Goal: Transaction & Acquisition: Purchase product/service

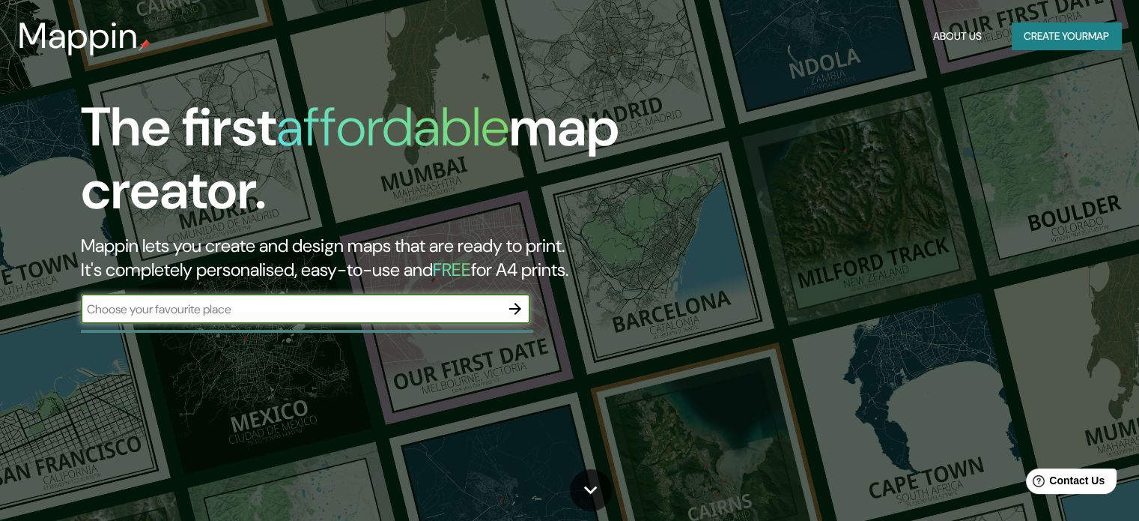
click at [393, 303] on input "text" at bounding box center [290, 308] width 419 height 17
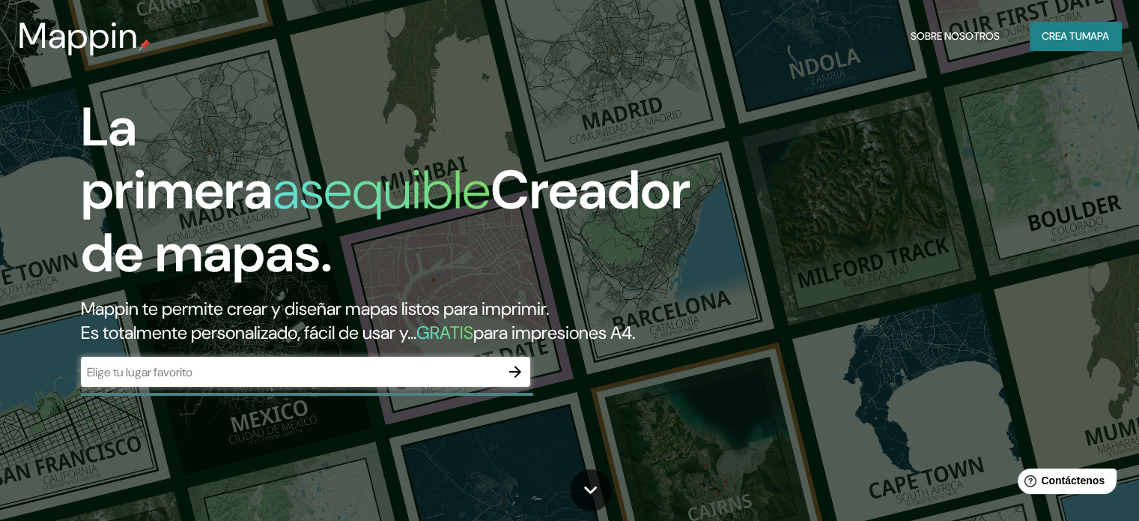
click at [431, 387] on div "​" at bounding box center [305, 372] width 449 height 30
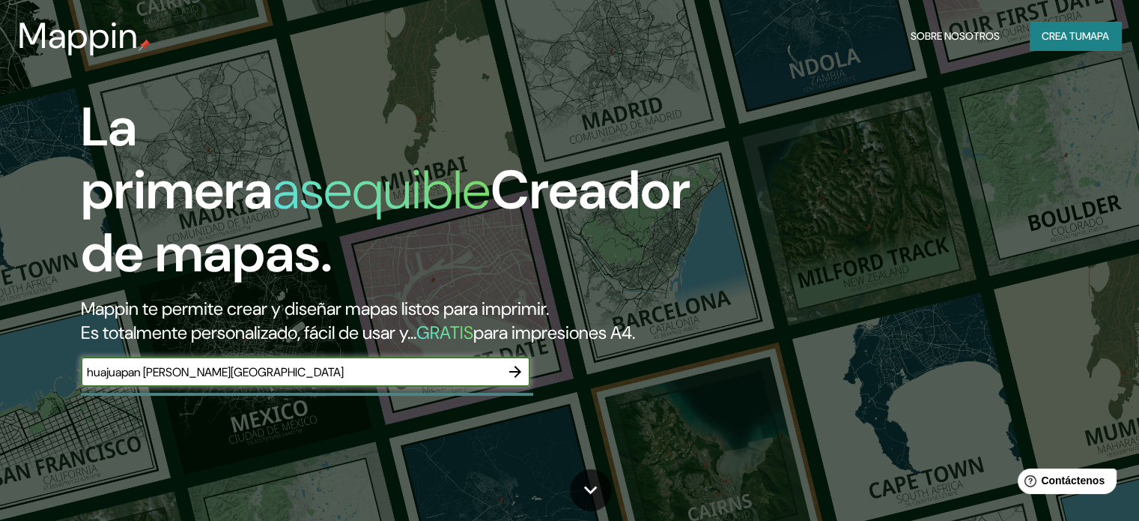
type input "huajuapan de leon oaxaca"
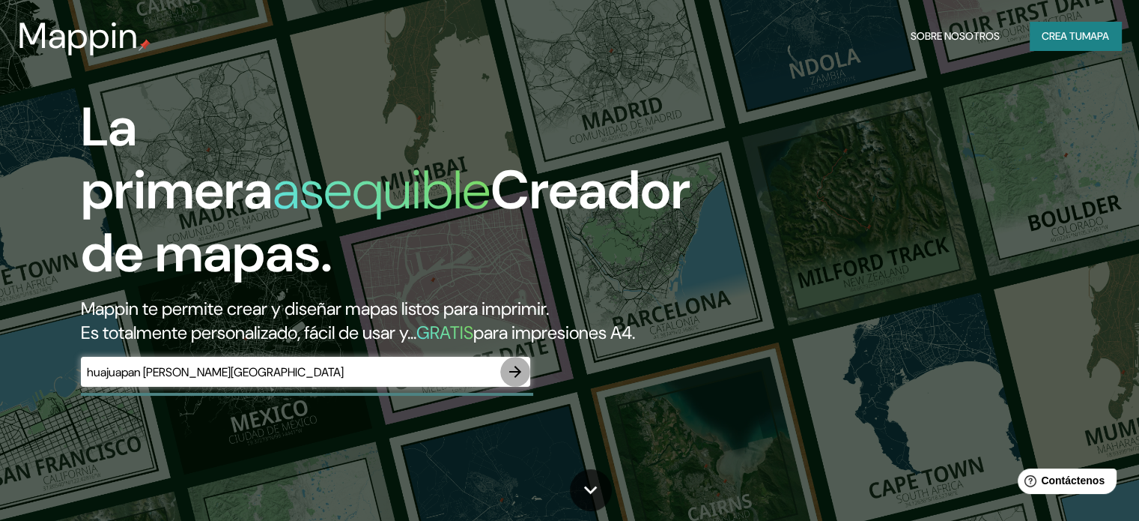
click at [510, 381] on icon "button" at bounding box center [515, 372] width 18 height 18
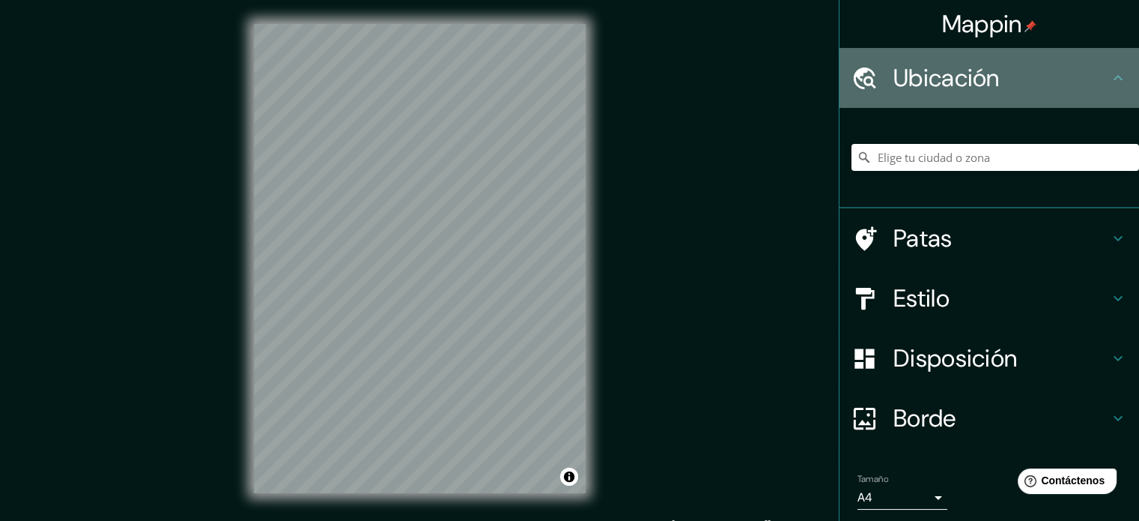
click at [976, 75] on font "Ubicación" at bounding box center [947, 77] width 106 height 31
click at [1109, 71] on icon at bounding box center [1118, 78] width 18 height 18
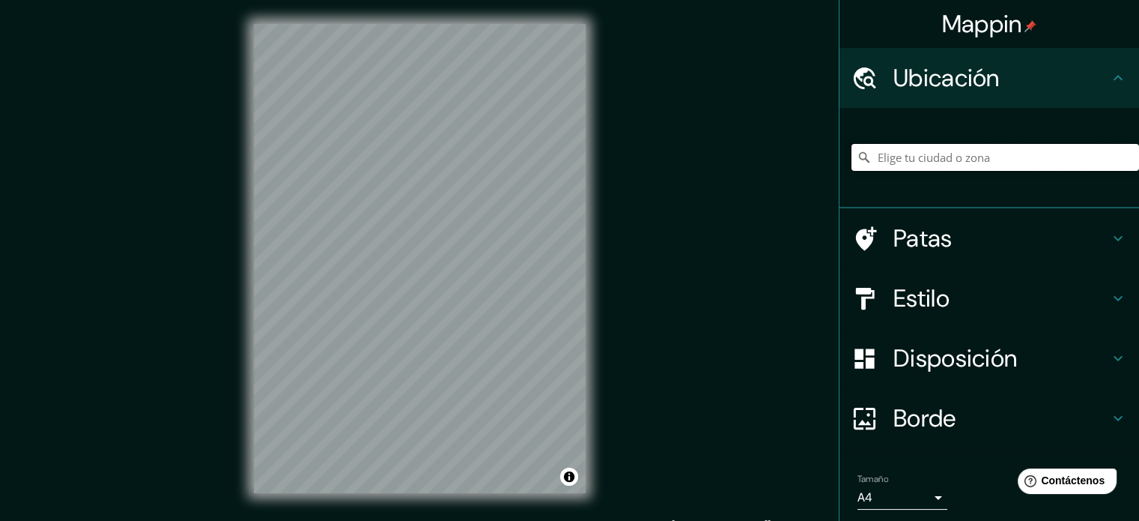
click at [959, 167] on input "Elige tu ciudad o zona" at bounding box center [996, 157] width 288 height 27
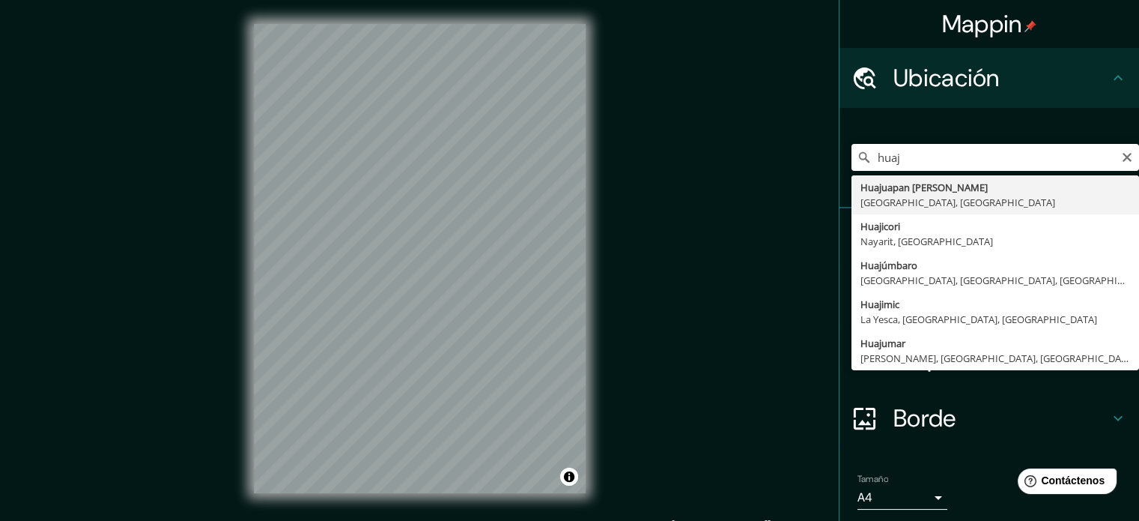
type input "Huajuapan [PERSON_NAME], [GEOGRAPHIC_DATA], [GEOGRAPHIC_DATA]"
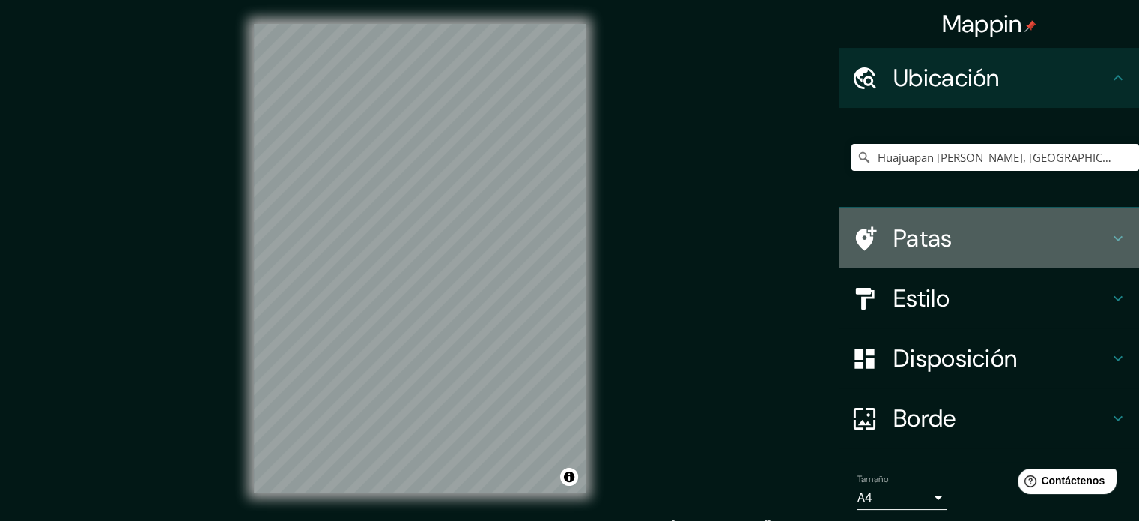
click at [959, 227] on h4 "Patas" at bounding box center [1002, 238] width 216 height 30
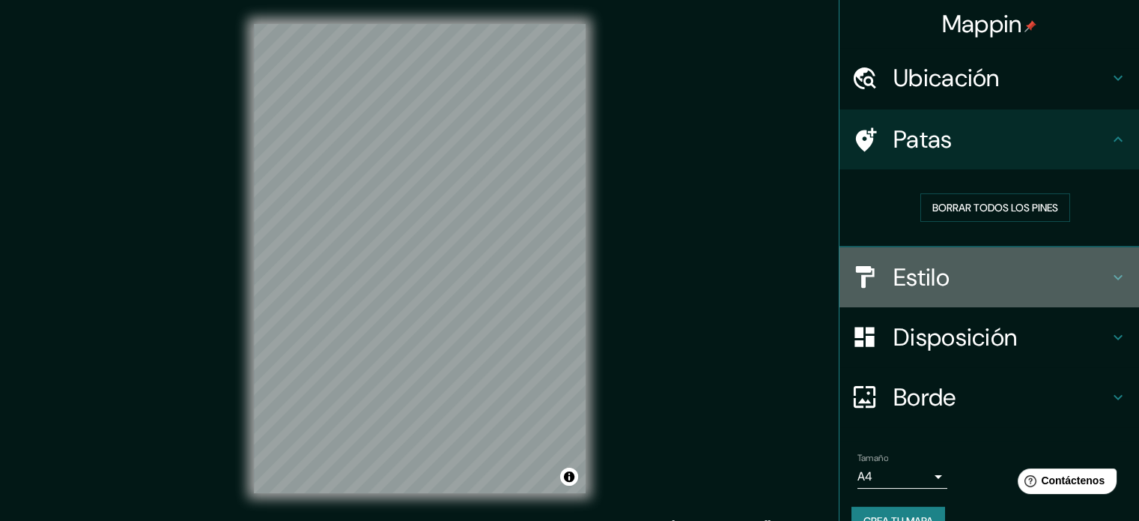
click at [957, 270] on h4 "Estilo" at bounding box center [1002, 277] width 216 height 30
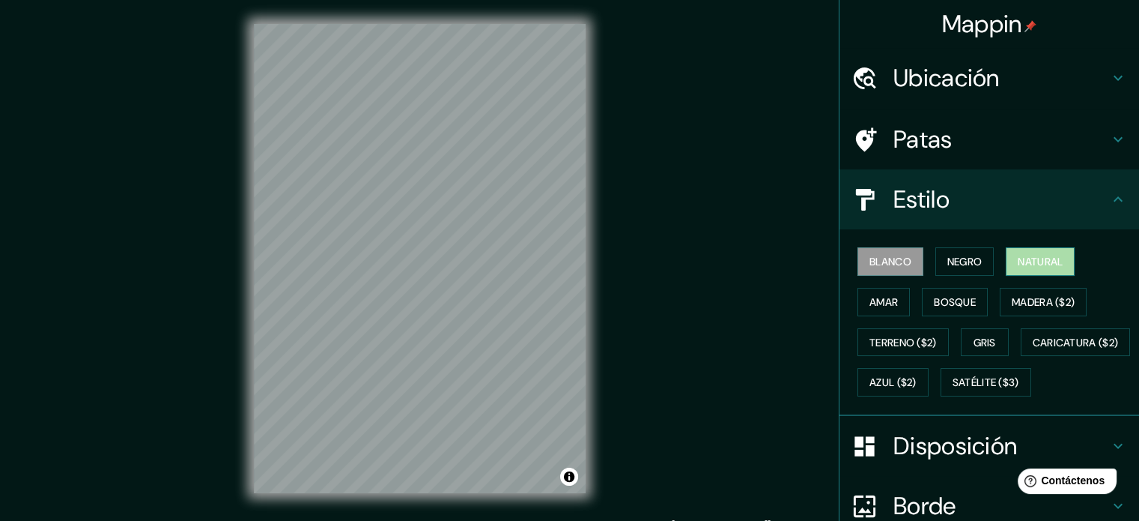
click at [1047, 259] on font "Natural" at bounding box center [1040, 261] width 45 height 13
click at [956, 295] on font "Bosque" at bounding box center [955, 301] width 42 height 13
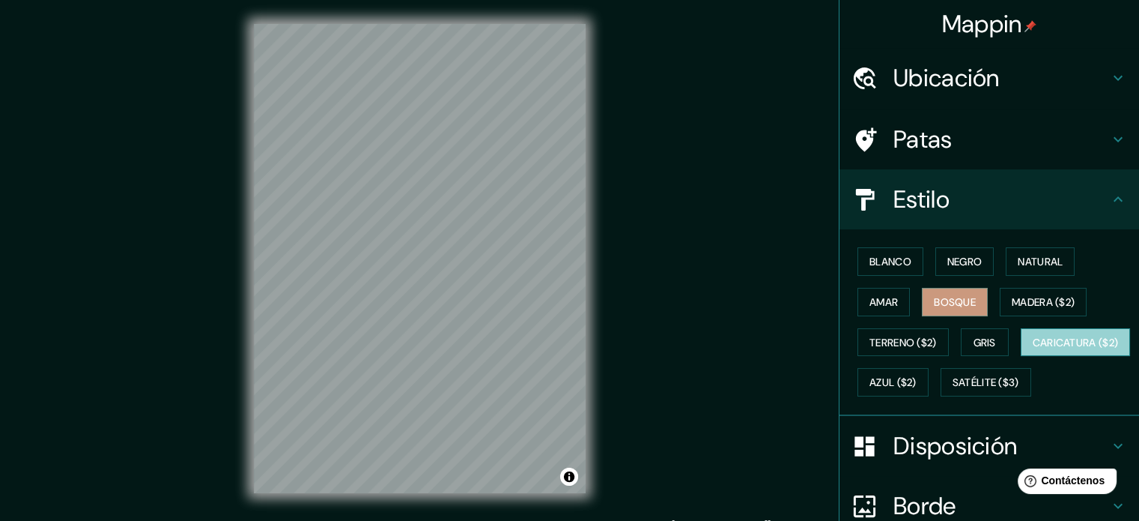
click at [1033, 349] on font "Caricatura ($2)" at bounding box center [1076, 342] width 86 height 13
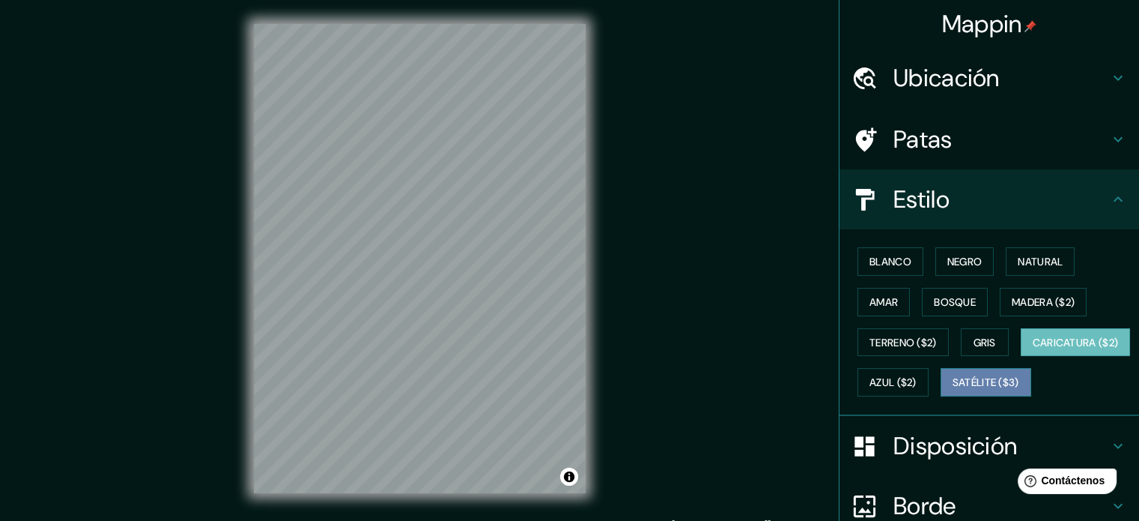
click at [953, 392] on font "Satélite ($3)" at bounding box center [986, 381] width 67 height 19
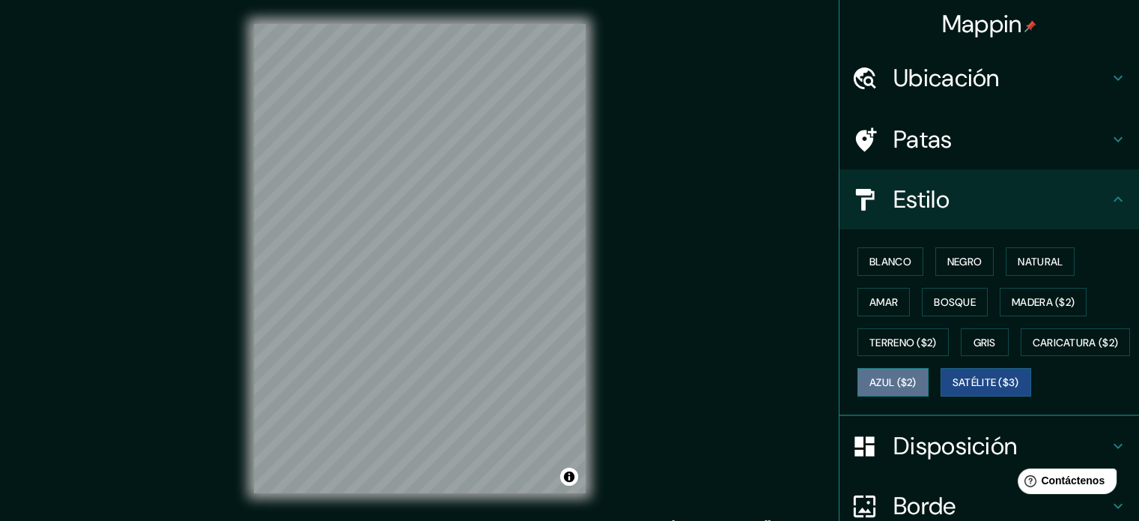
click at [917, 384] on font "Azul ($2)" at bounding box center [893, 382] width 47 height 13
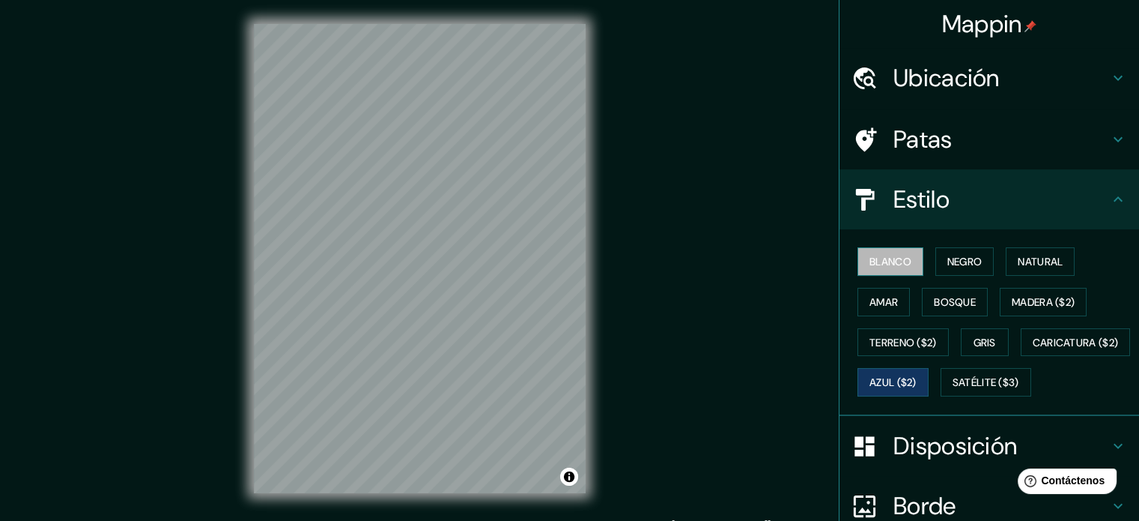
click at [891, 261] on font "Blanco" at bounding box center [891, 261] width 42 height 13
click at [948, 261] on font "Negro" at bounding box center [965, 261] width 35 height 13
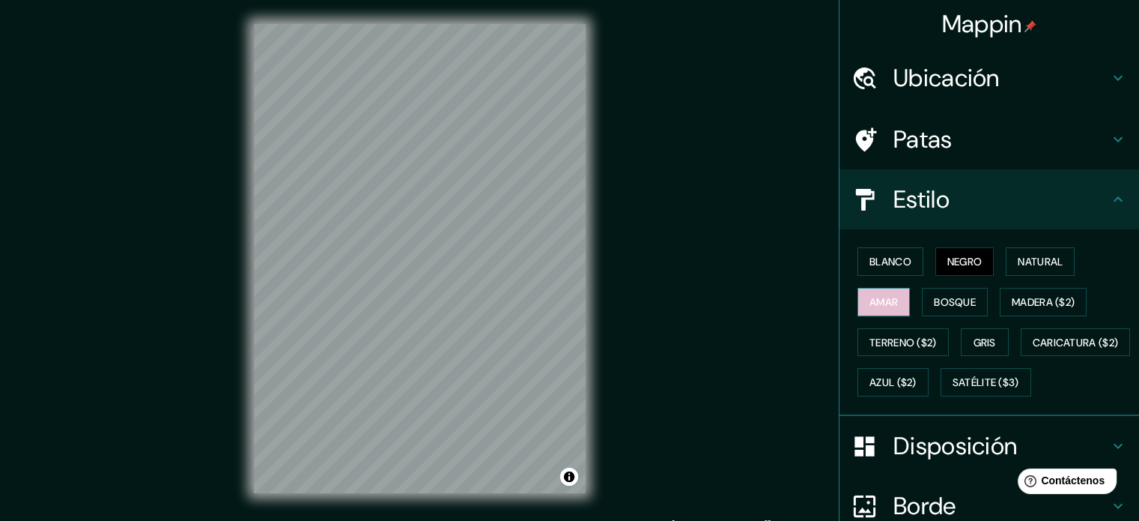
click at [874, 293] on font "Amar" at bounding box center [884, 301] width 28 height 19
click at [934, 296] on font "Bosque" at bounding box center [955, 301] width 42 height 13
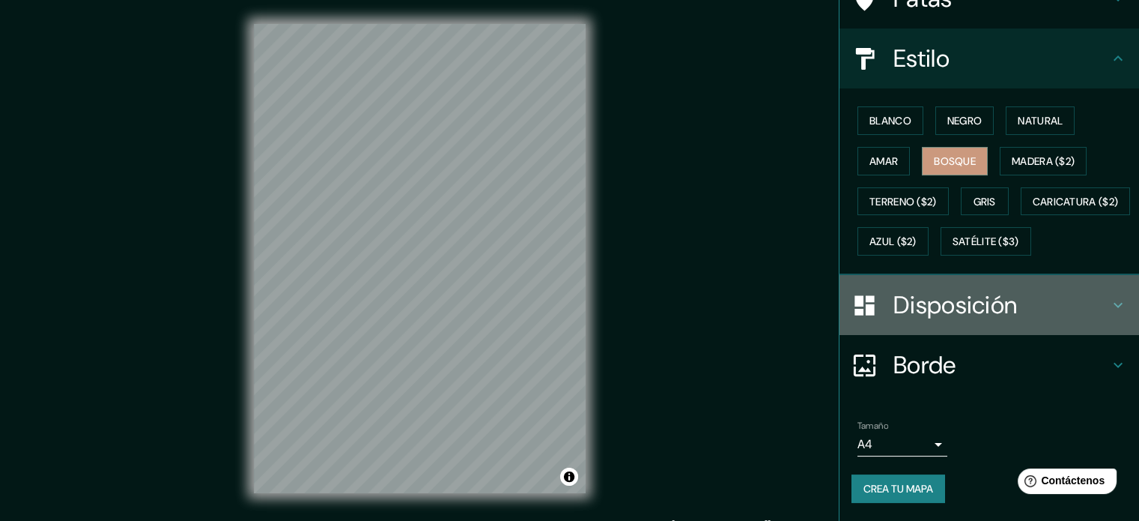
click at [932, 310] on font "Disposición" at bounding box center [956, 304] width 124 height 31
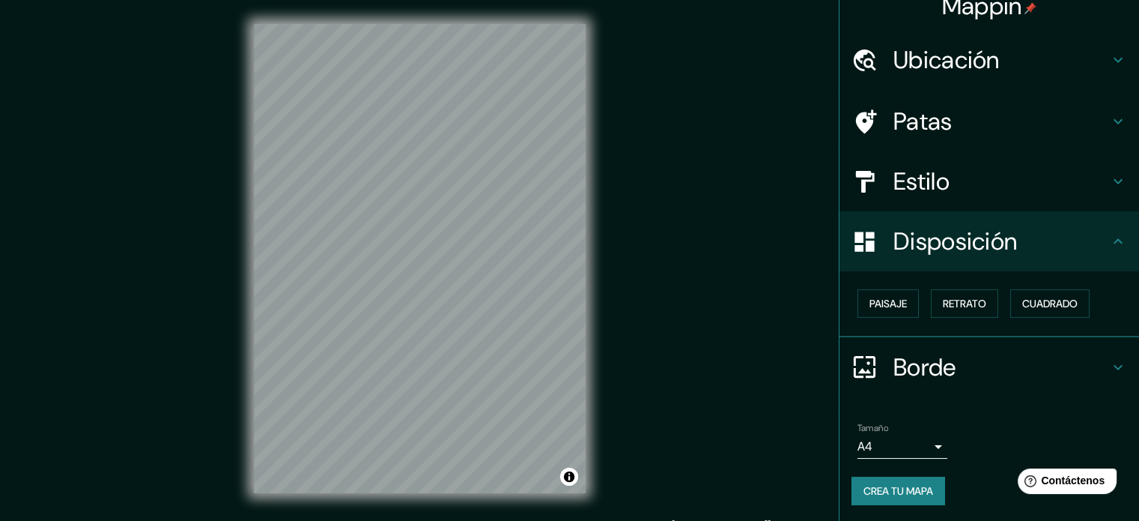
scroll to position [19, 0]
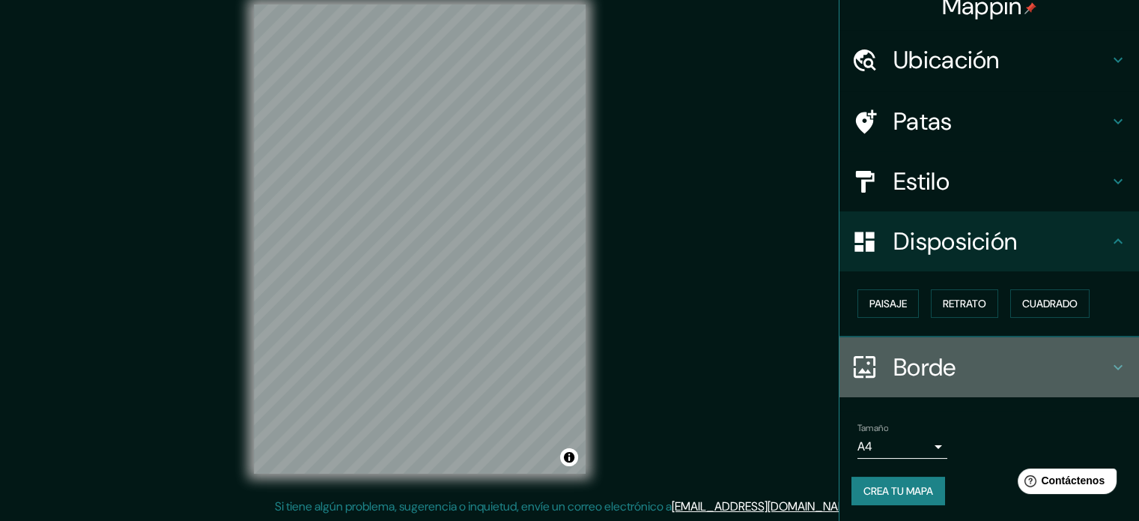
click at [894, 351] on font "Borde" at bounding box center [925, 366] width 63 height 31
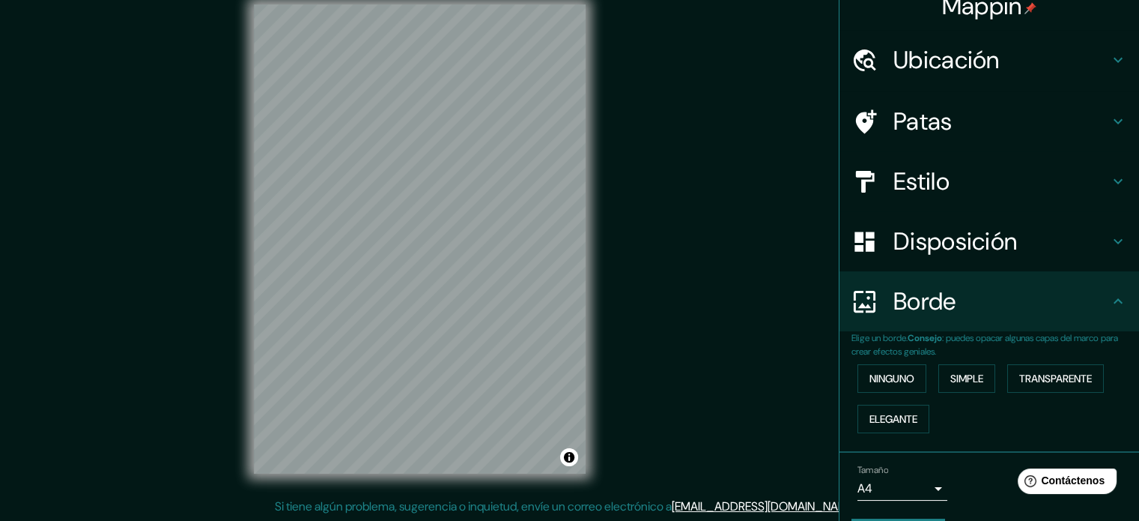
scroll to position [39, 0]
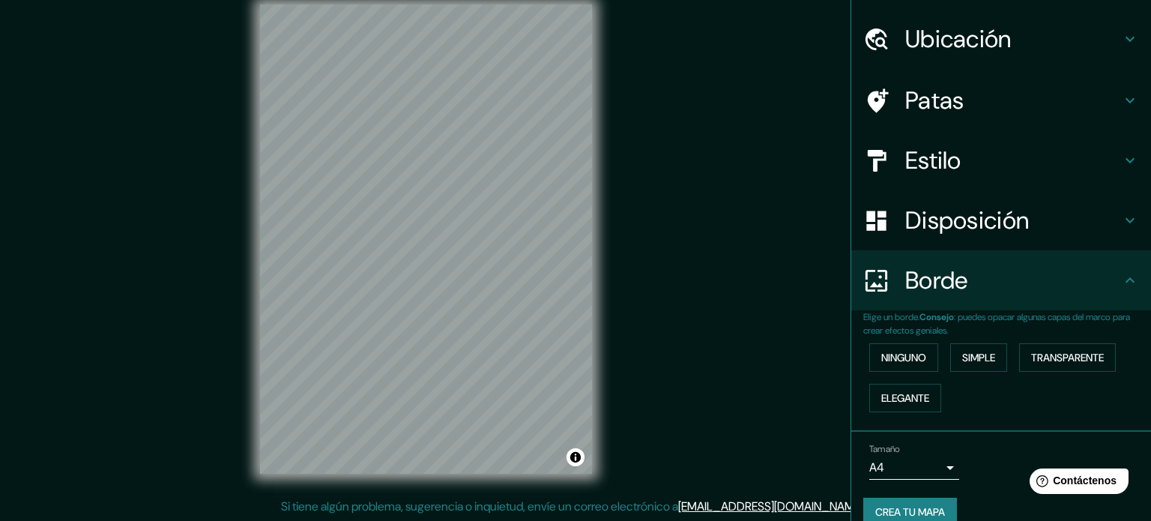
click at [863, 466] on body "Mappin Ubicación Huajuapan de León, Estado de Oaxaca, México Patas Estilo Dispo…" at bounding box center [575, 241] width 1151 height 521
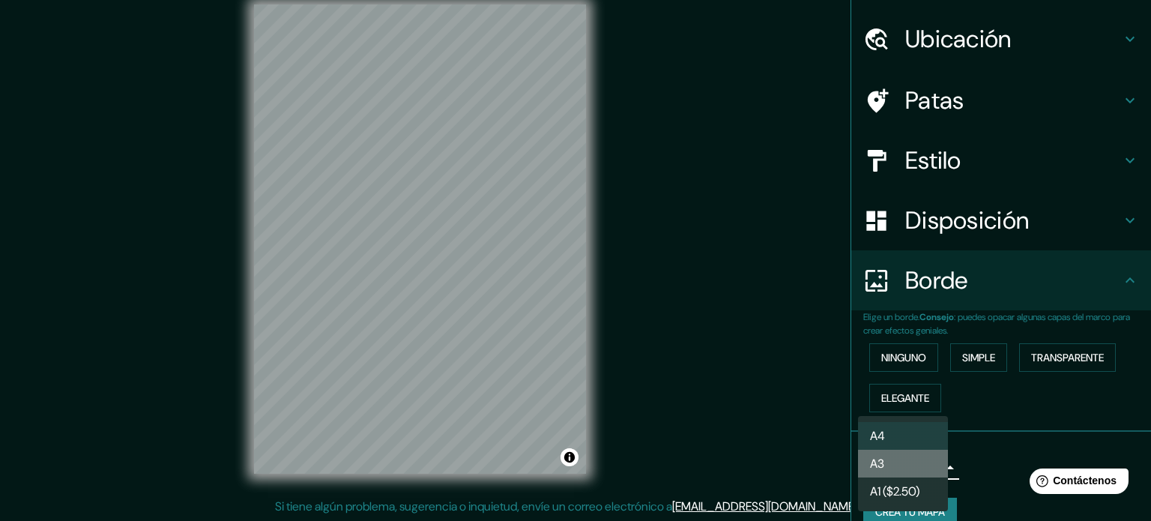
click at [904, 457] on li "A3" at bounding box center [903, 463] width 90 height 28
type input "a4"
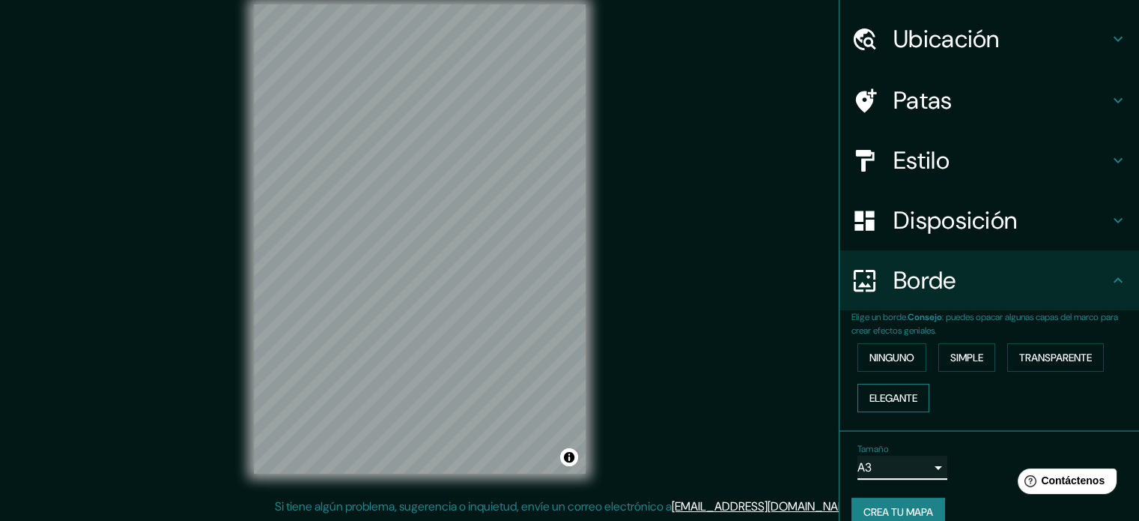
scroll to position [0, 0]
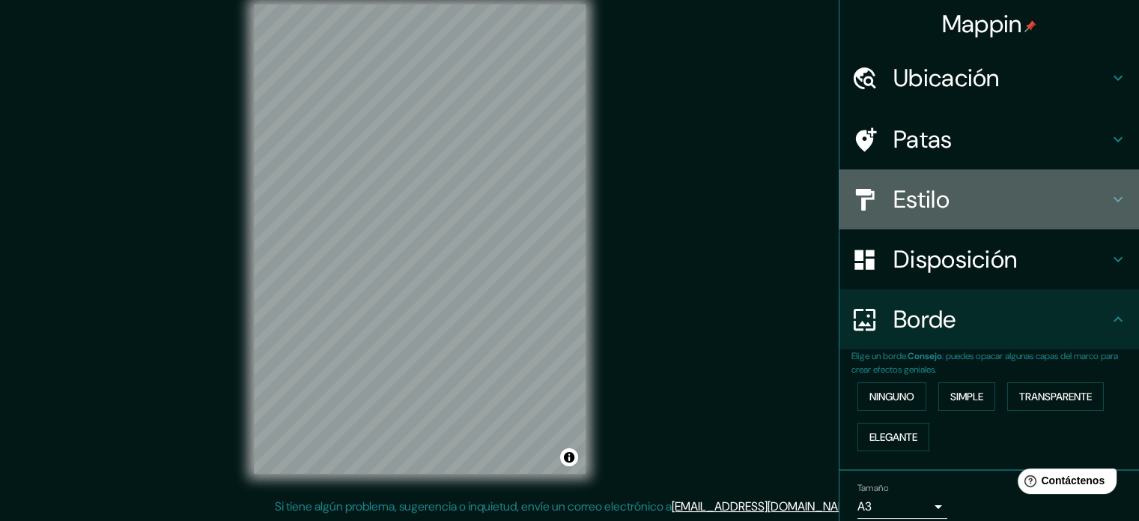
click at [894, 184] on font "Estilo" at bounding box center [922, 199] width 56 height 31
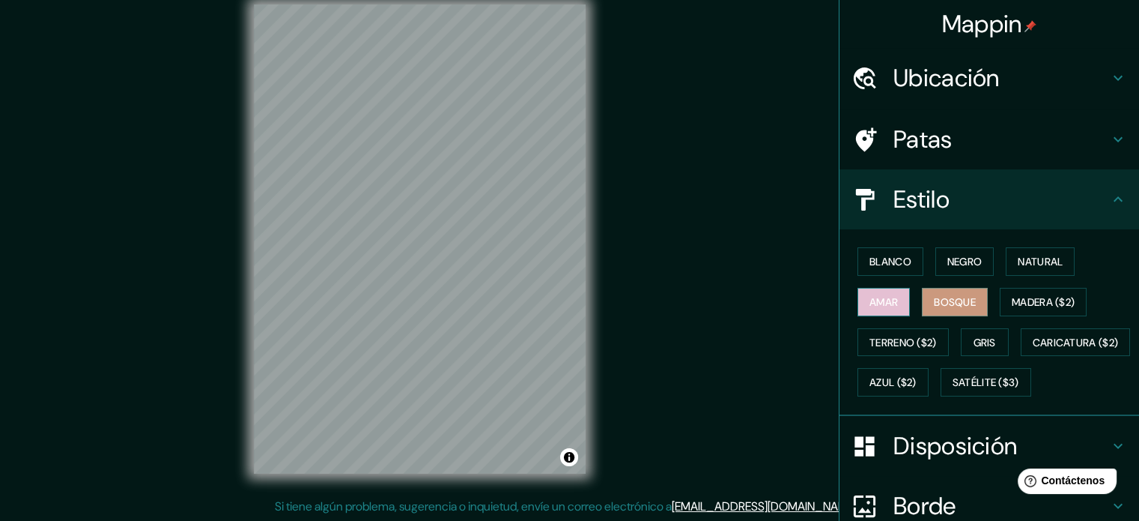
click at [879, 314] on button "Amar" at bounding box center [884, 302] width 52 height 28
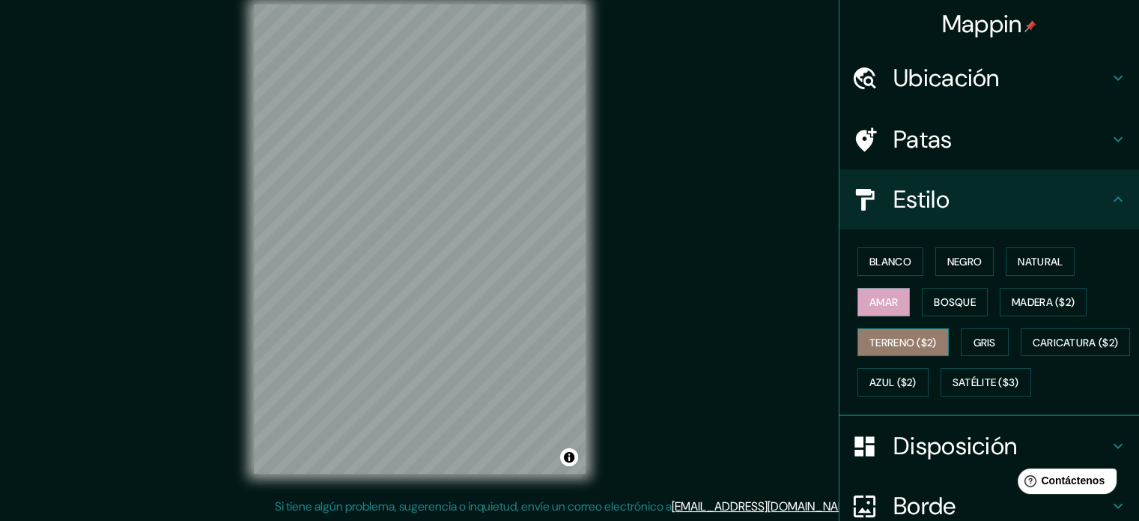
click at [875, 351] on button "Terreno ($2)" at bounding box center [903, 342] width 91 height 28
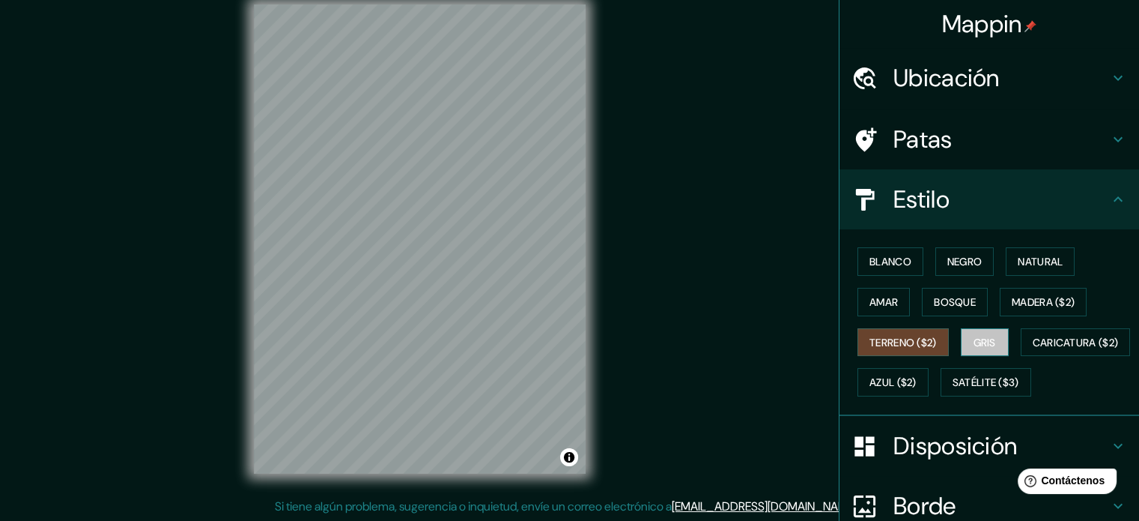
click at [975, 338] on font "Gris" at bounding box center [985, 342] width 22 height 13
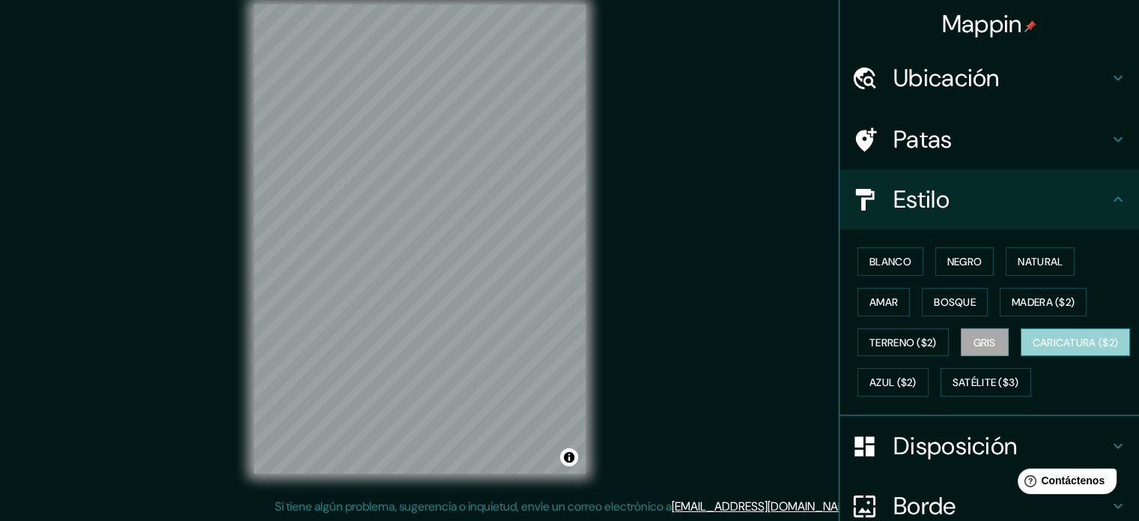
click at [1033, 352] on font "Caricatura ($2)" at bounding box center [1076, 342] width 86 height 19
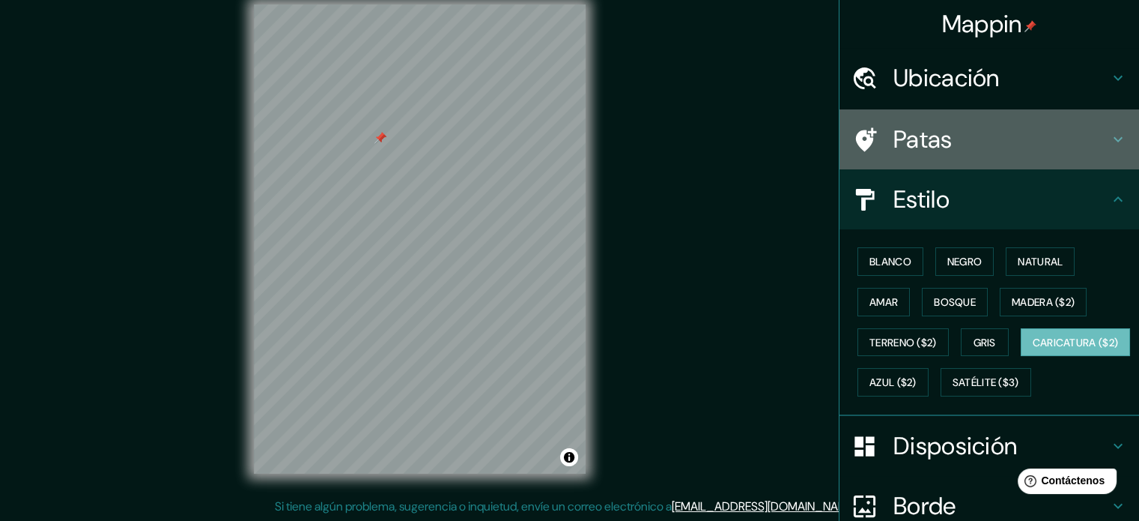
click at [905, 149] on font "Patas" at bounding box center [923, 139] width 59 height 31
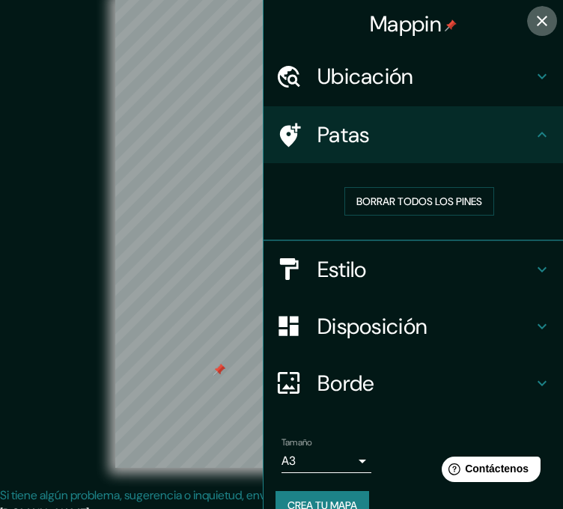
click at [533, 12] on icon "button" at bounding box center [542, 21] width 18 height 18
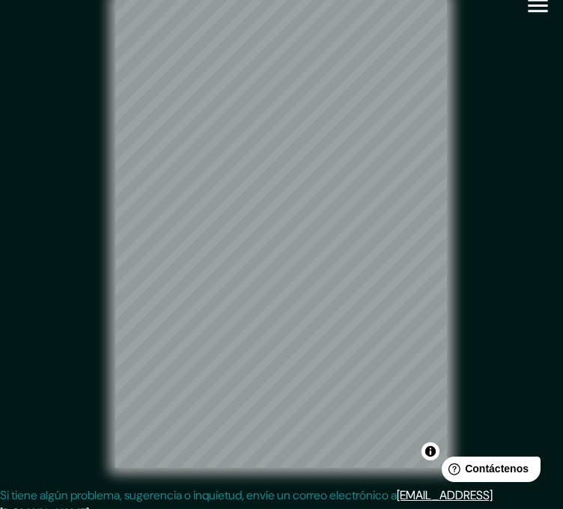
click at [455, 255] on div "© Mapbox © OpenStreetMap Improve this map" at bounding box center [281, 233] width 507 height 458
click at [326, 207] on div at bounding box center [331, 201] width 12 height 12
click at [193, 137] on div at bounding box center [196, 134] width 12 height 12
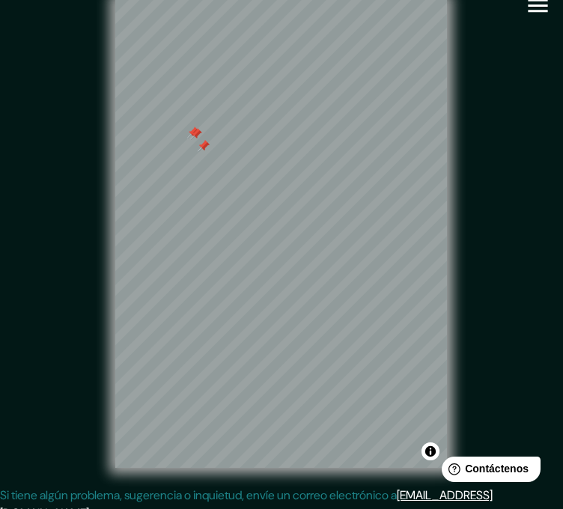
click at [193, 137] on div at bounding box center [193, 133] width 12 height 12
click at [193, 133] on div at bounding box center [198, 127] width 12 height 12
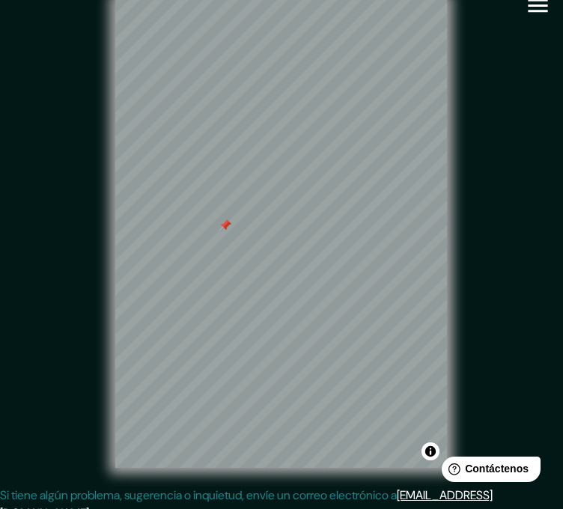
click at [222, 231] on div at bounding box center [225, 225] width 12 height 12
click at [225, 228] on div at bounding box center [225, 225] width 12 height 12
click at [108, 82] on div "© Mapbox © OpenStreetMap Improve this map" at bounding box center [281, 233] width 507 height 458
click at [109, 0] on html "Mappin Ubicación Huajuapan de León, Estado de Oaxaca, México Patas Borrar todos…" at bounding box center [281, 235] width 563 height 509
click at [174, 392] on div at bounding box center [176, 390] width 12 height 12
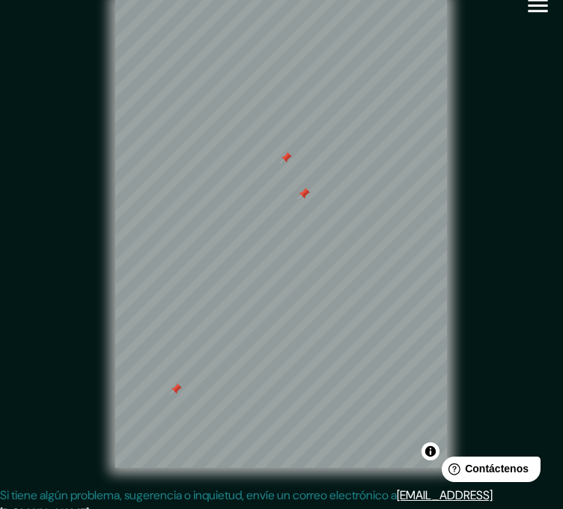
click at [176, 394] on div at bounding box center [176, 390] width 12 height 12
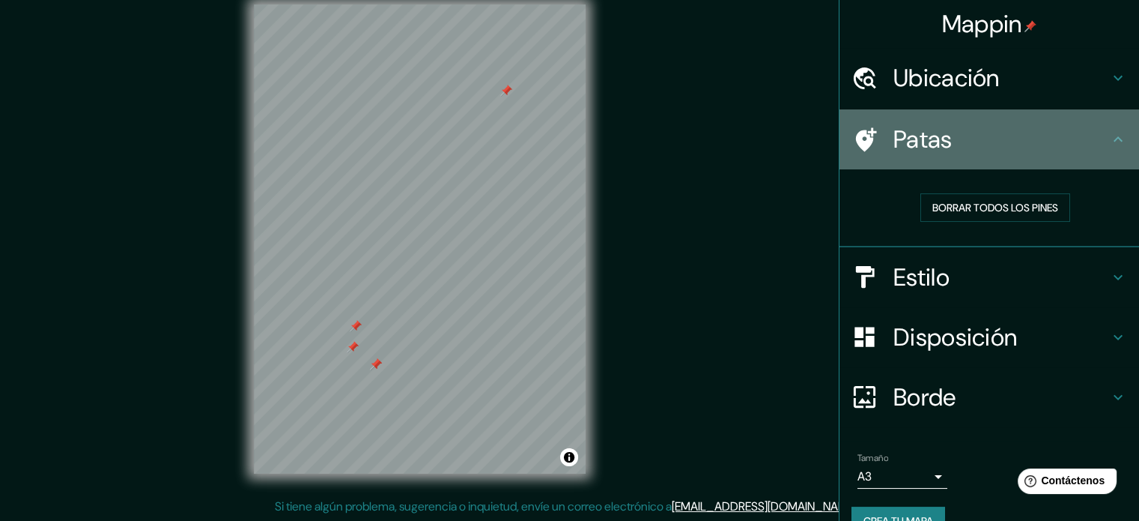
click at [953, 150] on h4 "Patas" at bounding box center [1002, 139] width 216 height 30
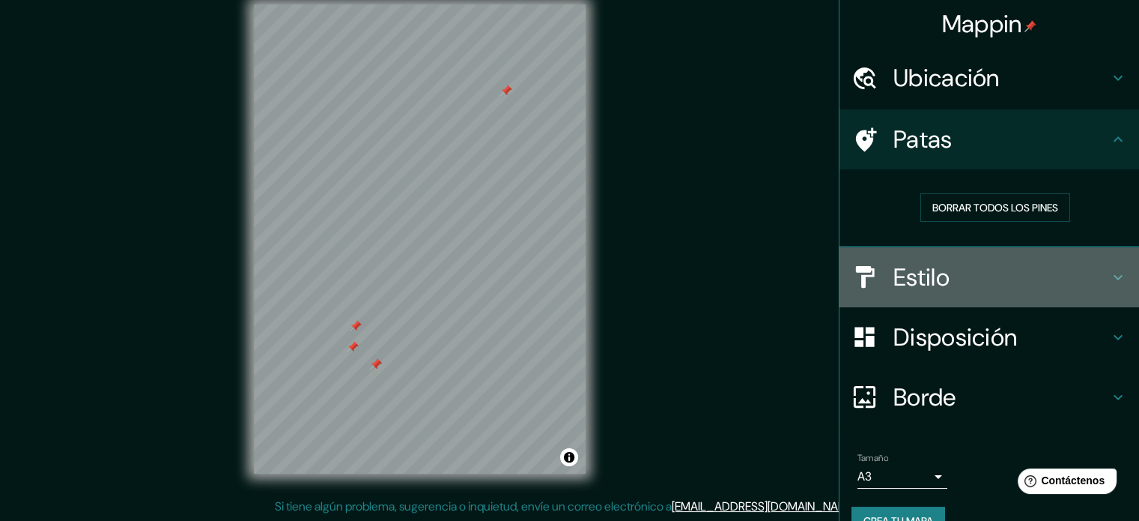
click at [894, 286] on font "Estilo" at bounding box center [922, 276] width 56 height 31
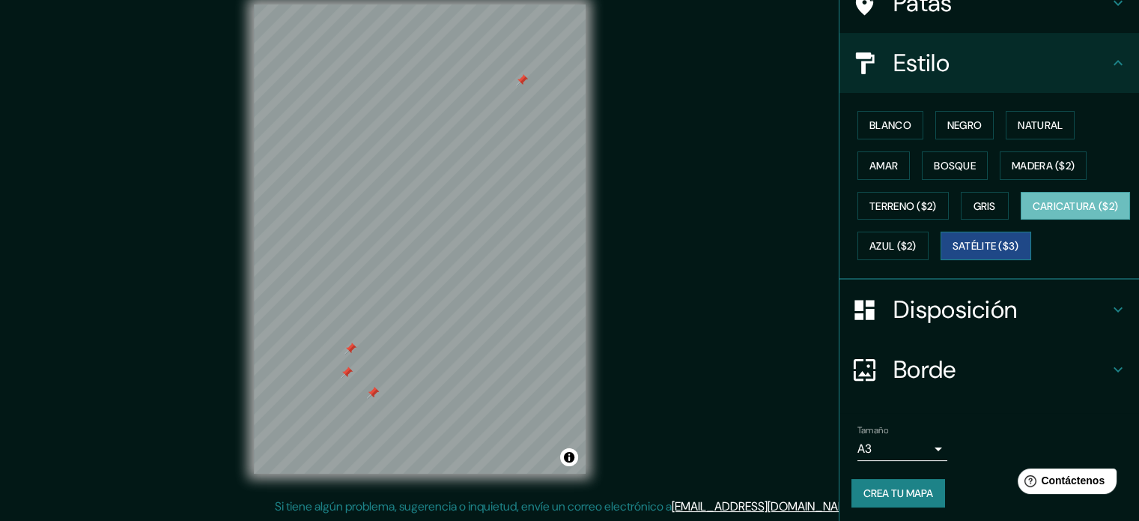
scroll to position [177, 0]
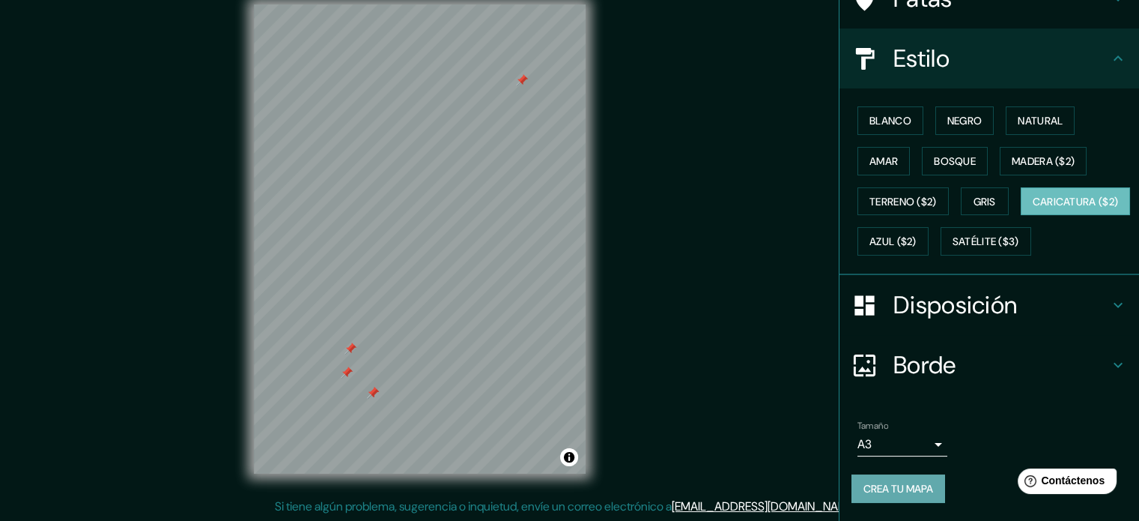
click at [893, 488] on font "Crea tu mapa" at bounding box center [899, 488] width 70 height 13
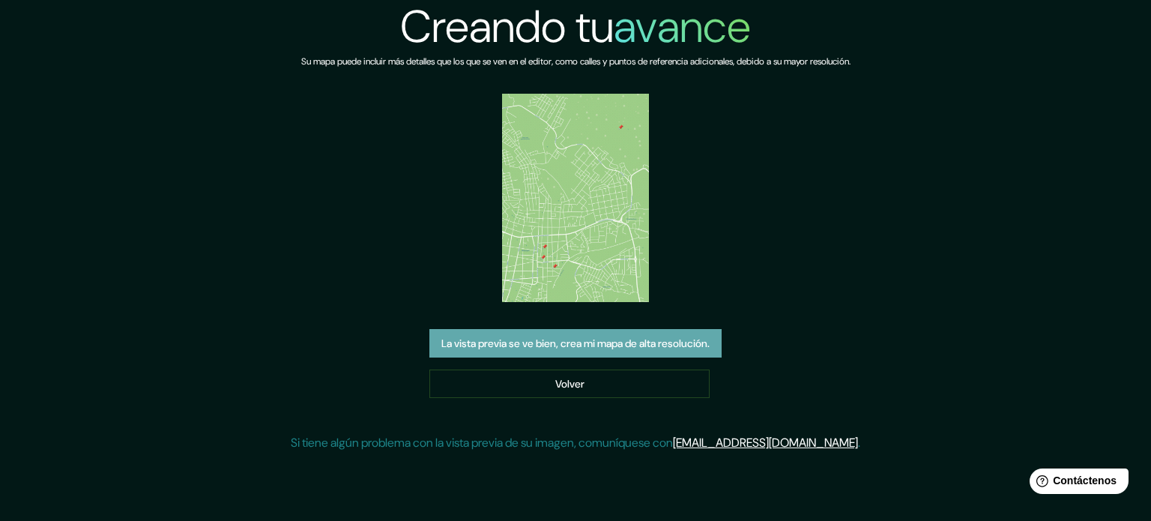
click at [505, 344] on font "La vista previa se ve bien, crea mi mapa de alta resolución." at bounding box center [575, 342] width 268 height 13
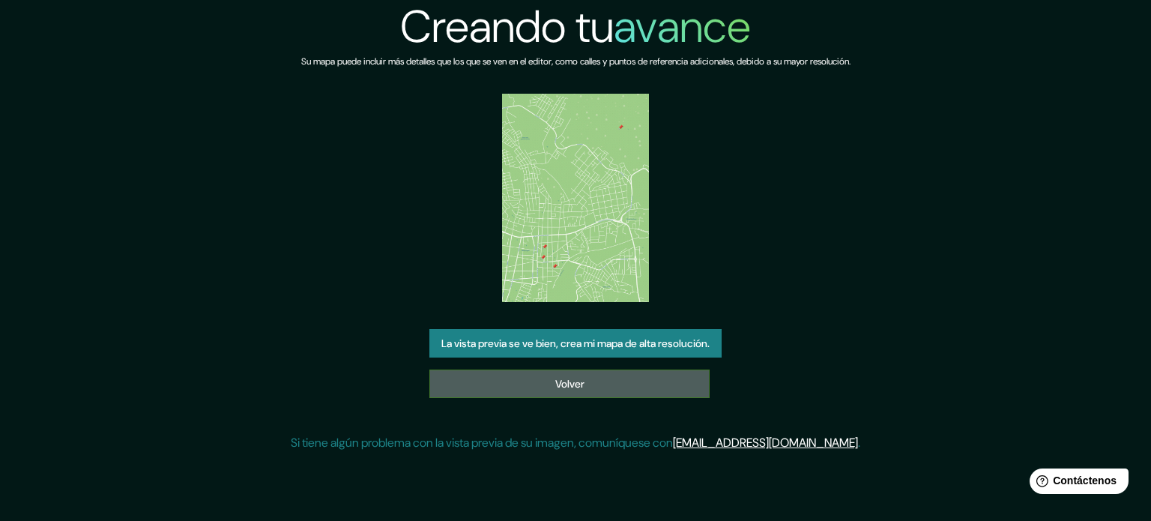
click at [521, 380] on link "Volver" at bounding box center [569, 383] width 280 height 28
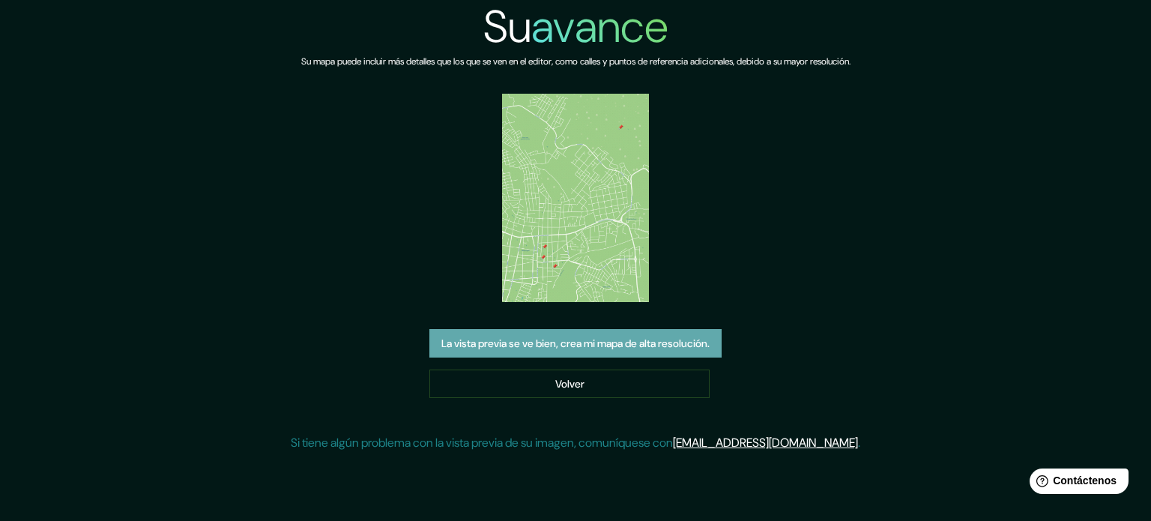
click at [583, 340] on font "La vista previa se ve bien, crea mi mapa de alta resolución." at bounding box center [575, 342] width 268 height 13
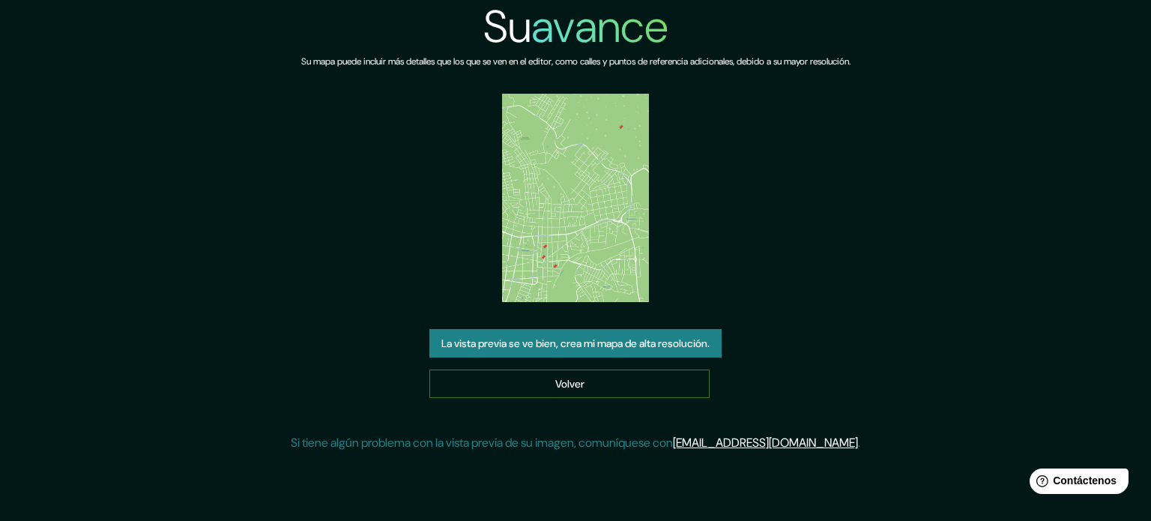
click at [575, 375] on font "Volver" at bounding box center [569, 383] width 29 height 19
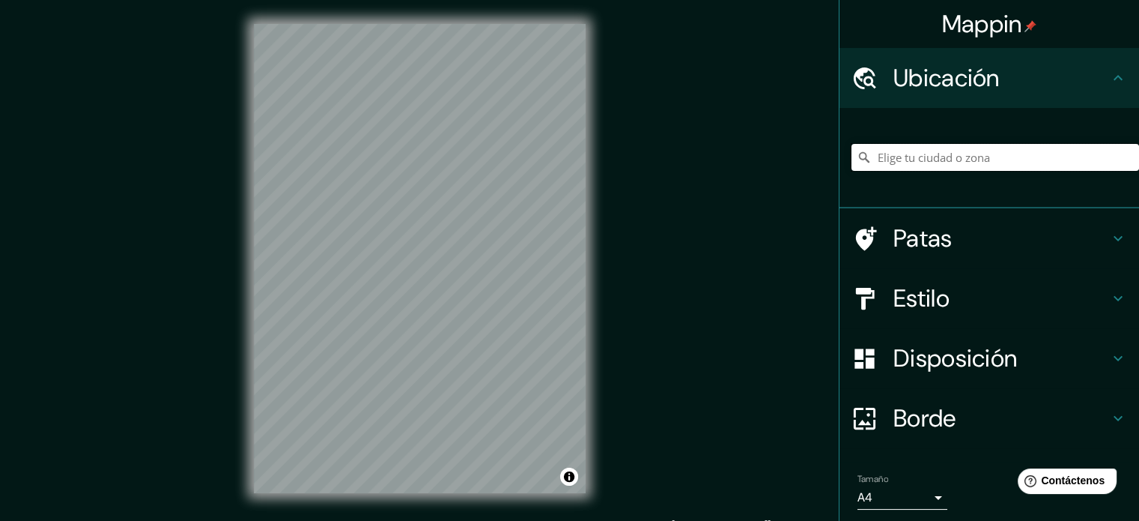
click at [936, 157] on input "Elige tu ciudad o zona" at bounding box center [996, 157] width 288 height 27
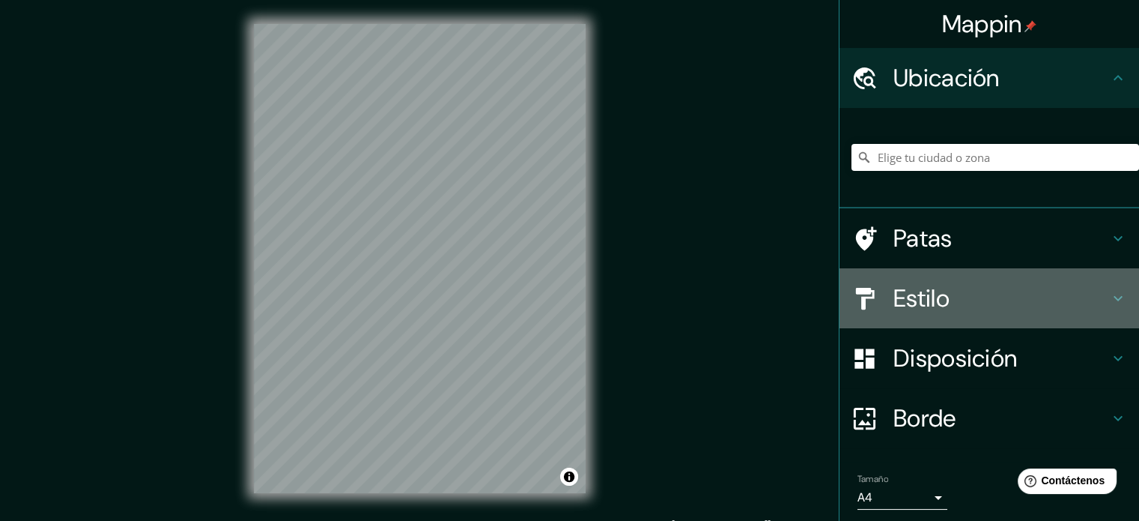
click at [913, 299] on font "Estilo" at bounding box center [922, 297] width 56 height 31
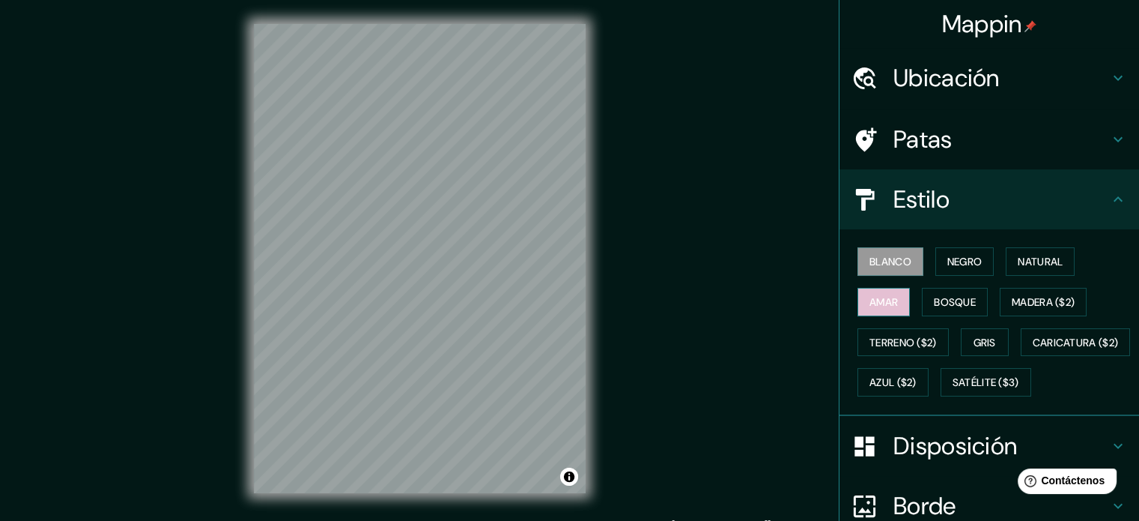
click at [875, 292] on font "Amar" at bounding box center [884, 301] width 28 height 19
click at [944, 299] on font "Bosque" at bounding box center [955, 301] width 42 height 13
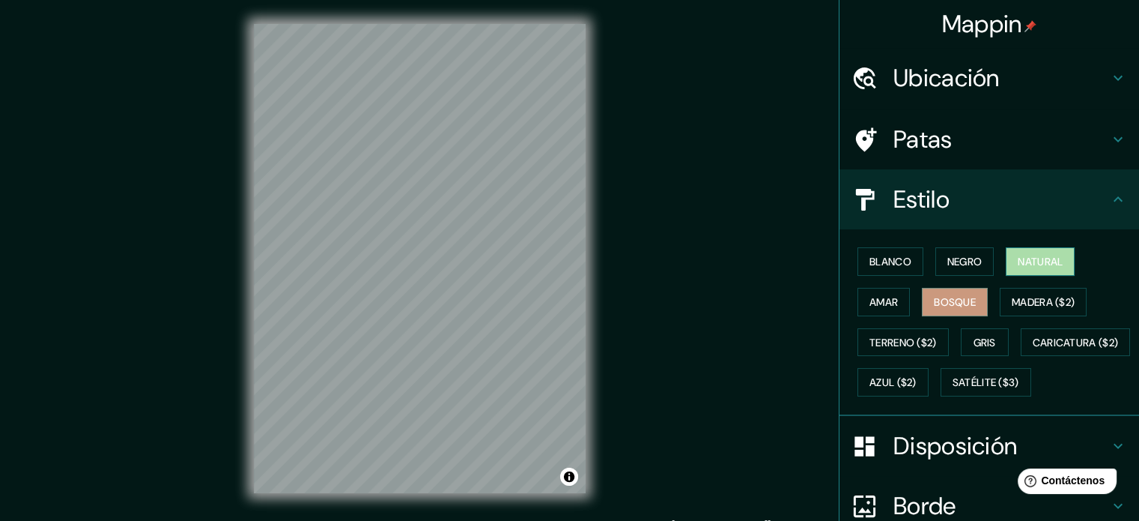
click at [1028, 268] on font "Natural" at bounding box center [1040, 261] width 45 height 19
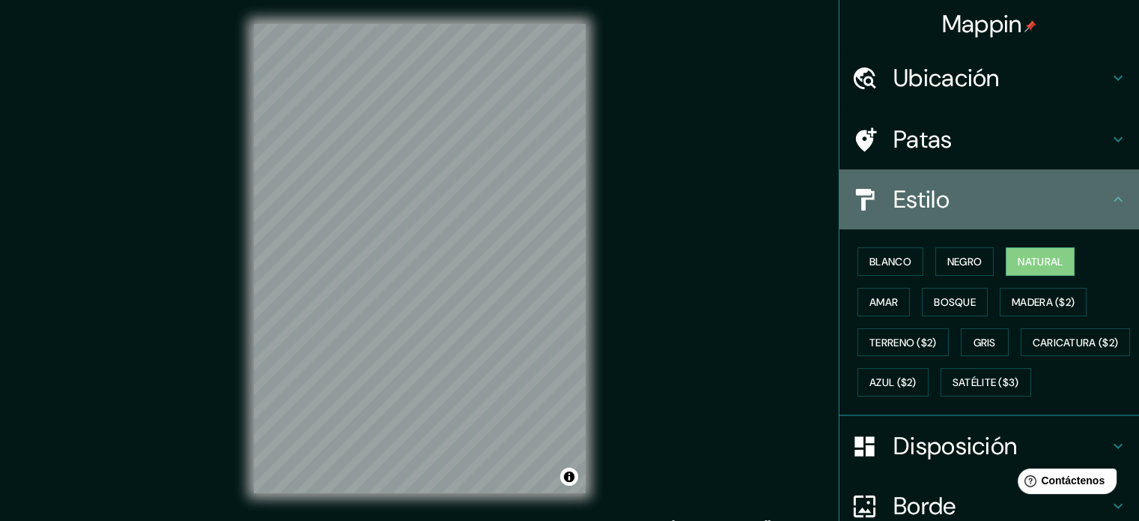
click at [969, 210] on h4 "Estilo" at bounding box center [1002, 199] width 216 height 30
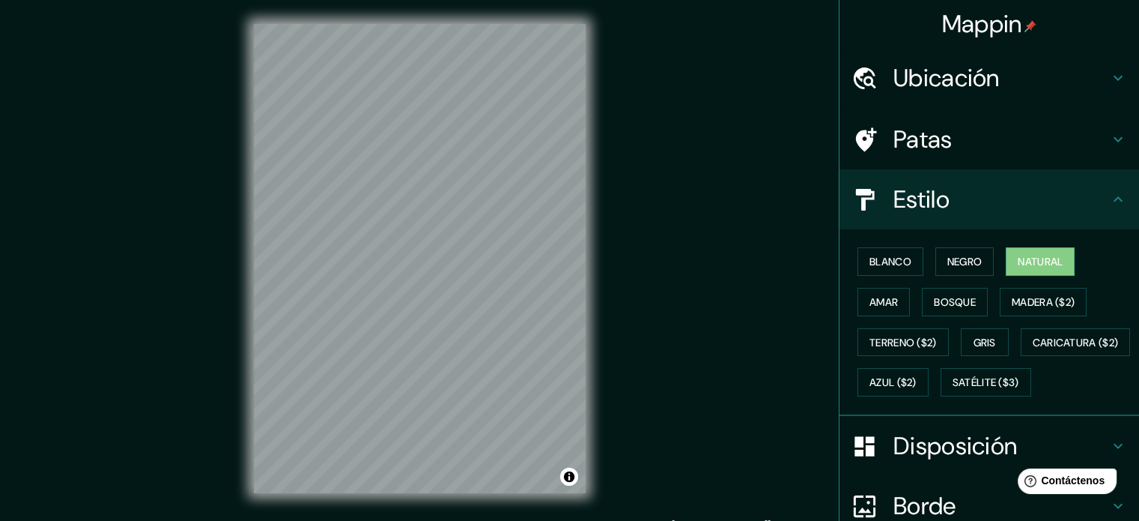
click at [894, 71] on font "Ubicación" at bounding box center [947, 77] width 106 height 31
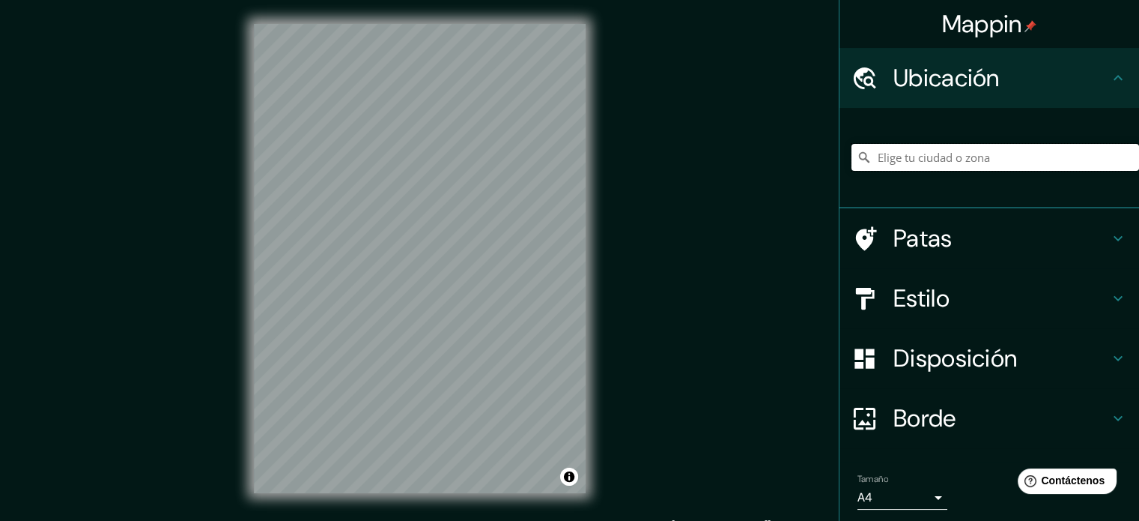
click at [912, 164] on input "Elige tu ciudad o zona" at bounding box center [996, 157] width 288 height 27
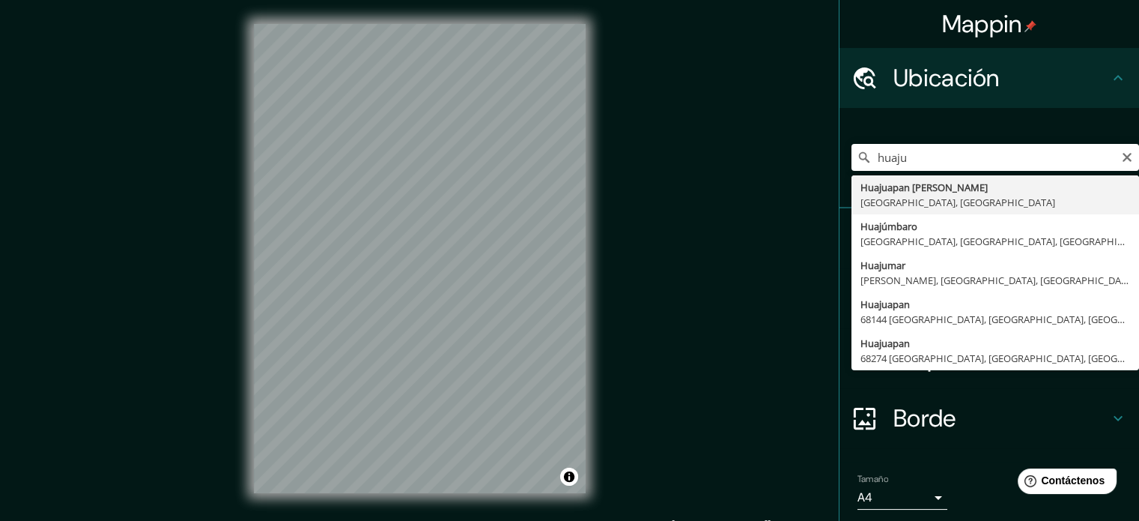
type input "Huajuapan [PERSON_NAME], [GEOGRAPHIC_DATA], [GEOGRAPHIC_DATA]"
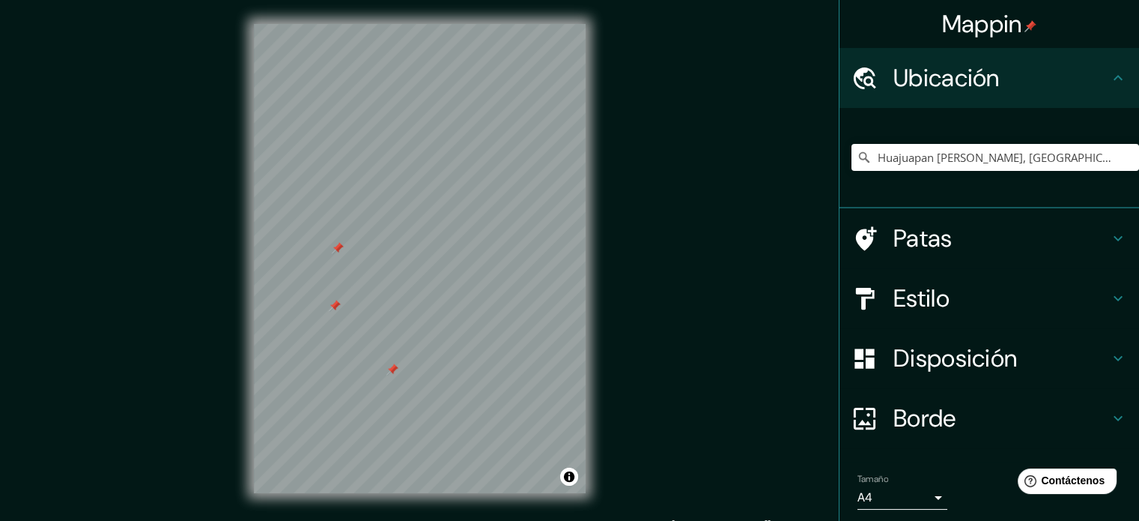
click at [333, 308] on div at bounding box center [335, 306] width 12 height 12
click at [458, 178] on div at bounding box center [461, 176] width 12 height 12
click at [399, 237] on div at bounding box center [398, 235] width 12 height 12
click at [395, 230] on div at bounding box center [398, 235] width 12 height 12
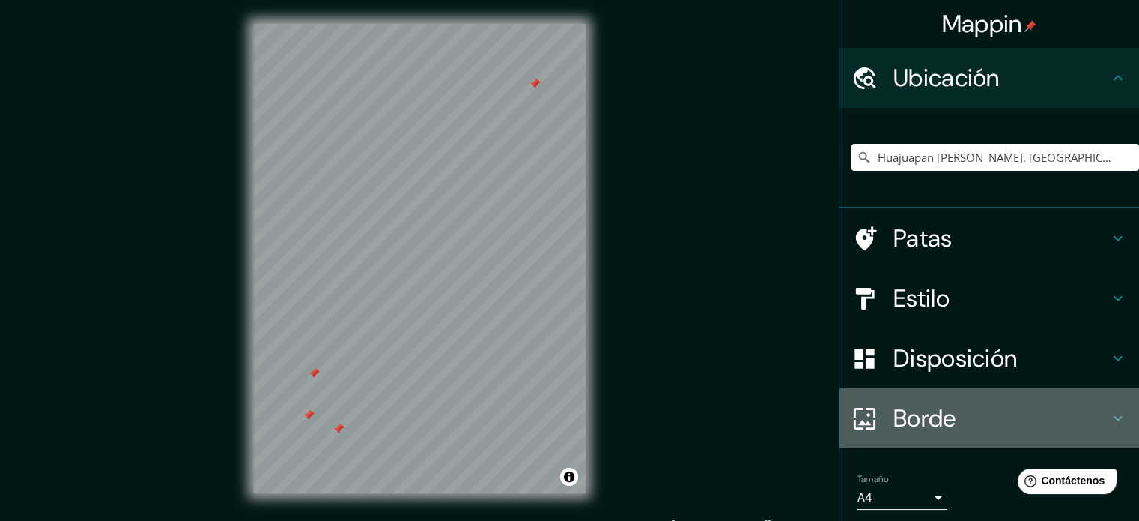
click at [880, 423] on div at bounding box center [873, 418] width 42 height 26
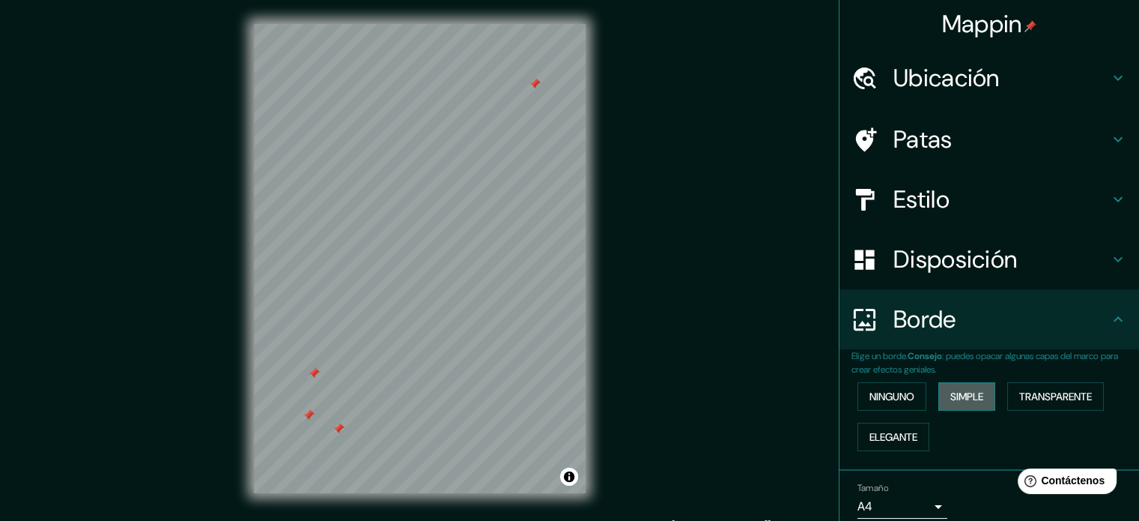
click at [951, 395] on font "Simple" at bounding box center [967, 396] width 33 height 13
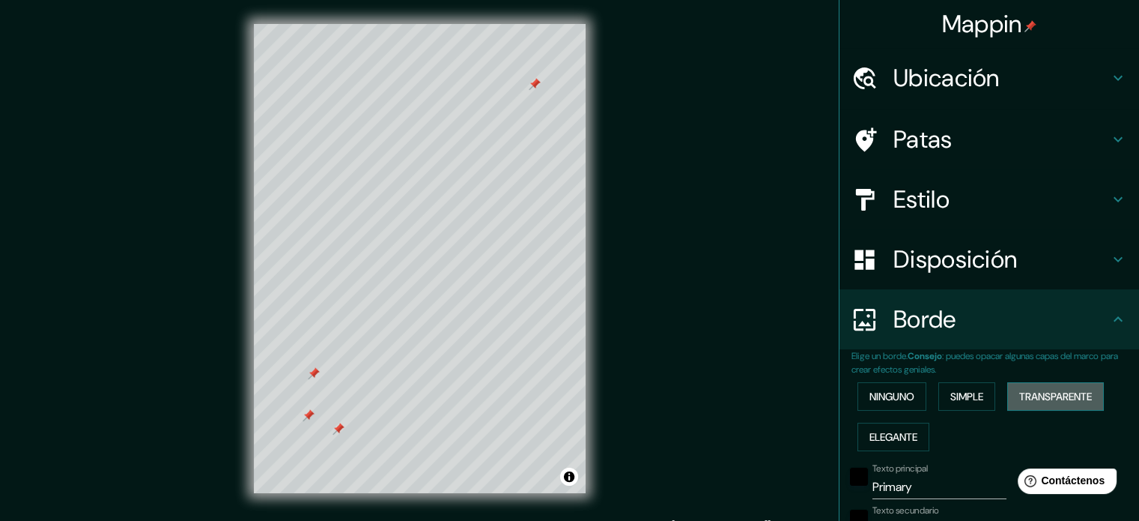
click at [1034, 395] on font "Transparente" at bounding box center [1055, 396] width 73 height 13
click at [894, 430] on font "Elegante" at bounding box center [894, 436] width 48 height 13
click at [895, 399] on font "Ninguno" at bounding box center [892, 396] width 45 height 13
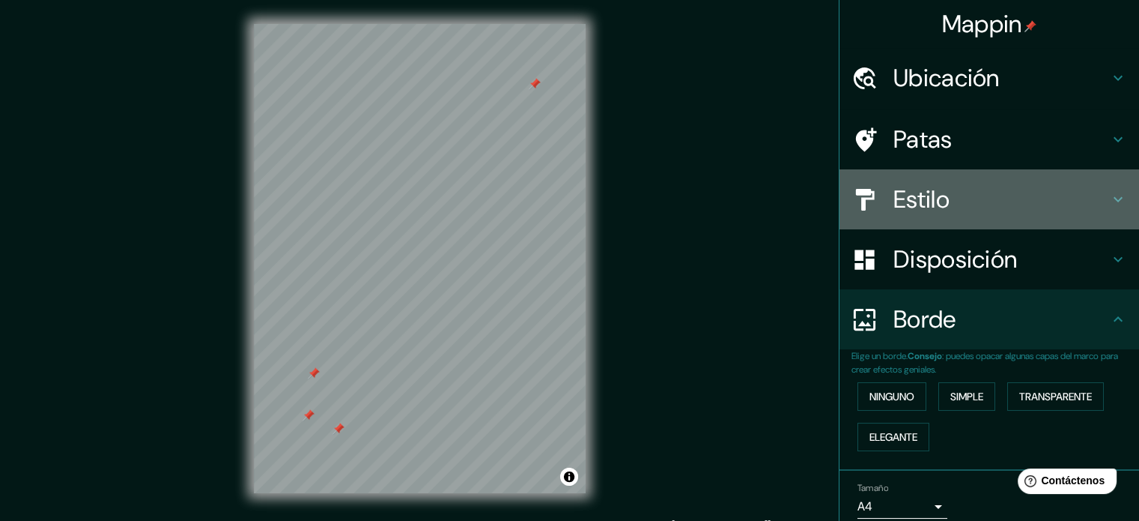
click at [905, 177] on div "Estilo" at bounding box center [990, 199] width 300 height 60
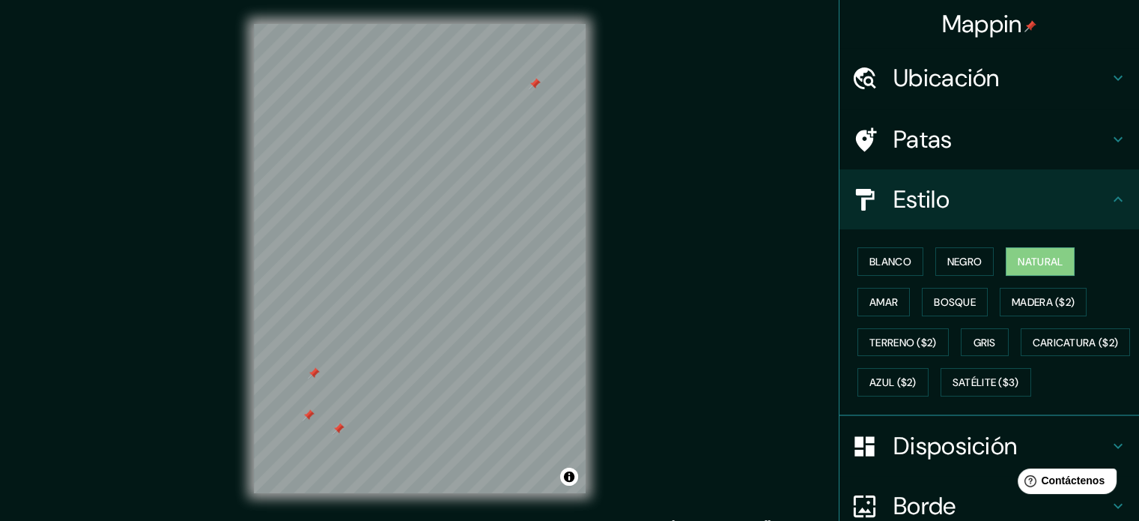
drag, startPoint x: 929, startPoint y: 404, endPoint x: 804, endPoint y: 5, distance: 417.7
click at [804, 5] on div "Mappin Ubicación Huajuapan [PERSON_NAME], [GEOGRAPHIC_DATA], [GEOGRAPHIC_DATA] …" at bounding box center [569, 270] width 1139 height 541
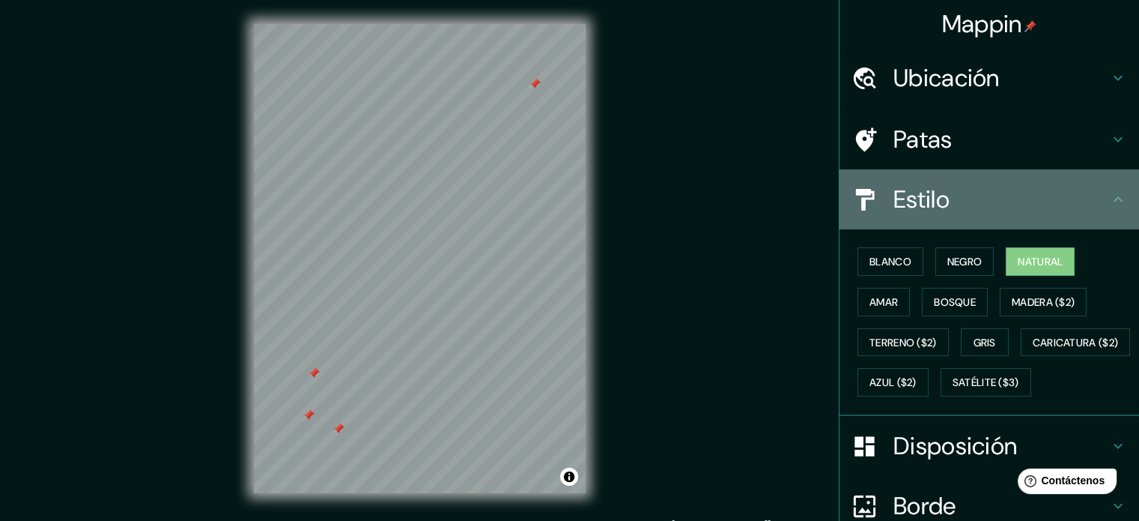
click at [1028, 215] on div "Estilo" at bounding box center [990, 199] width 300 height 60
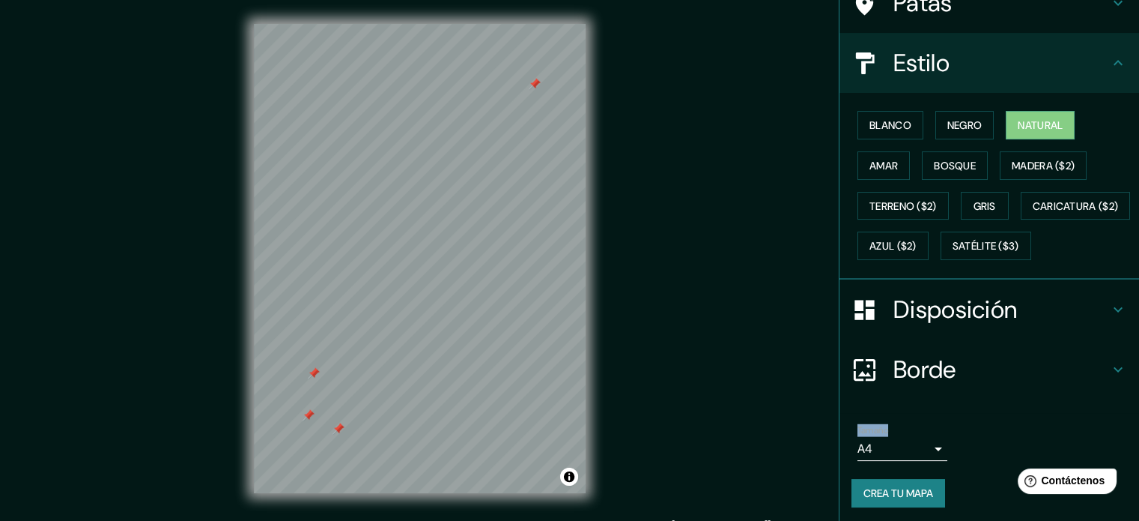
scroll to position [177, 0]
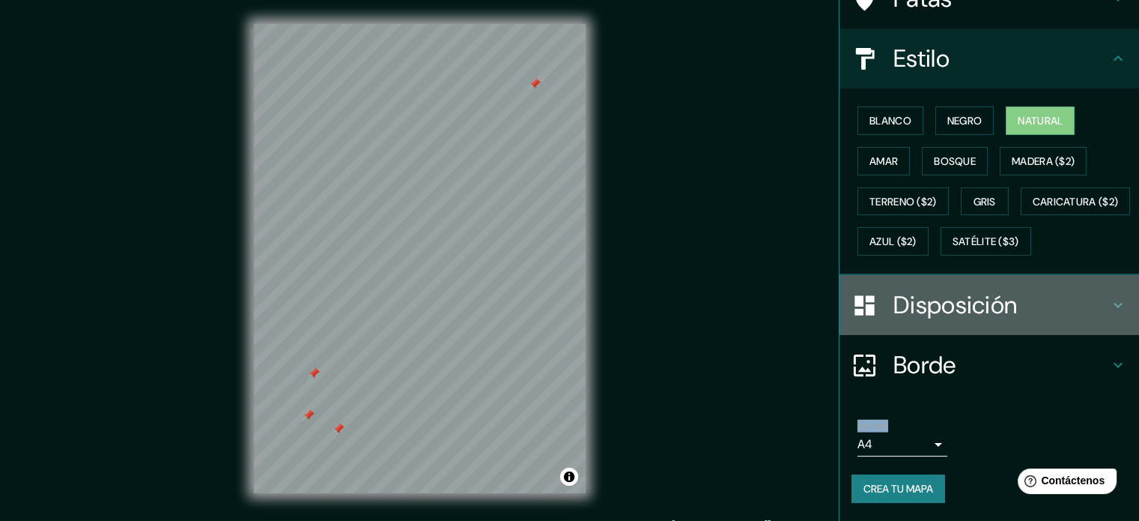
click at [880, 316] on div at bounding box center [873, 305] width 42 height 26
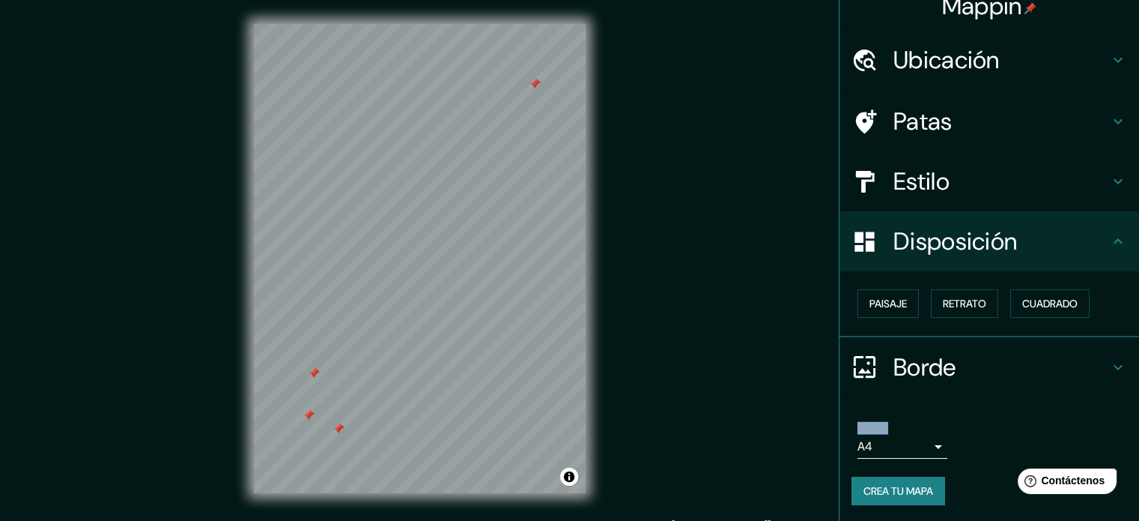
scroll to position [18, 0]
click at [871, 305] on font "Paisaje" at bounding box center [888, 303] width 37 height 13
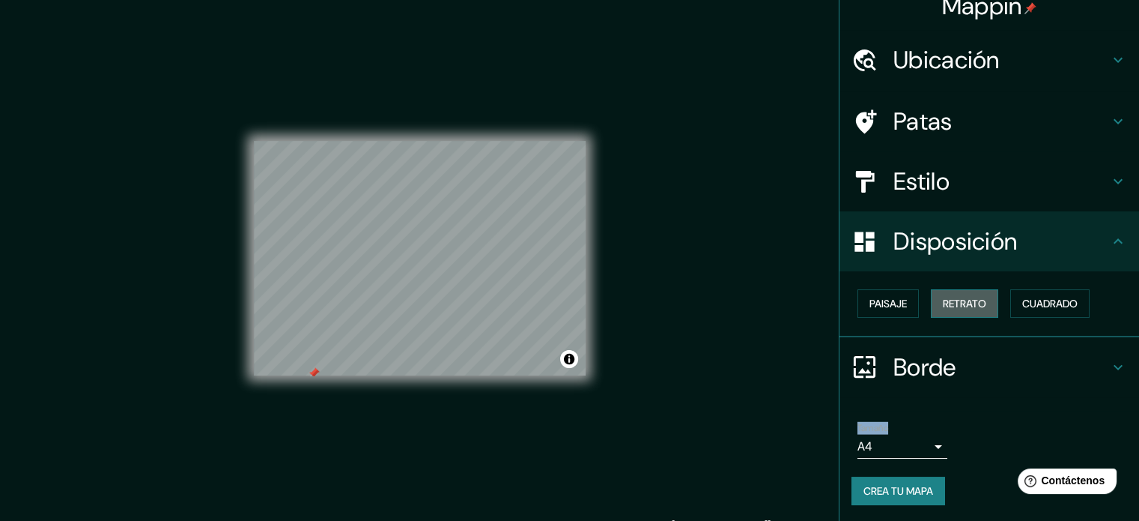
click at [960, 299] on font "Retrato" at bounding box center [964, 303] width 43 height 13
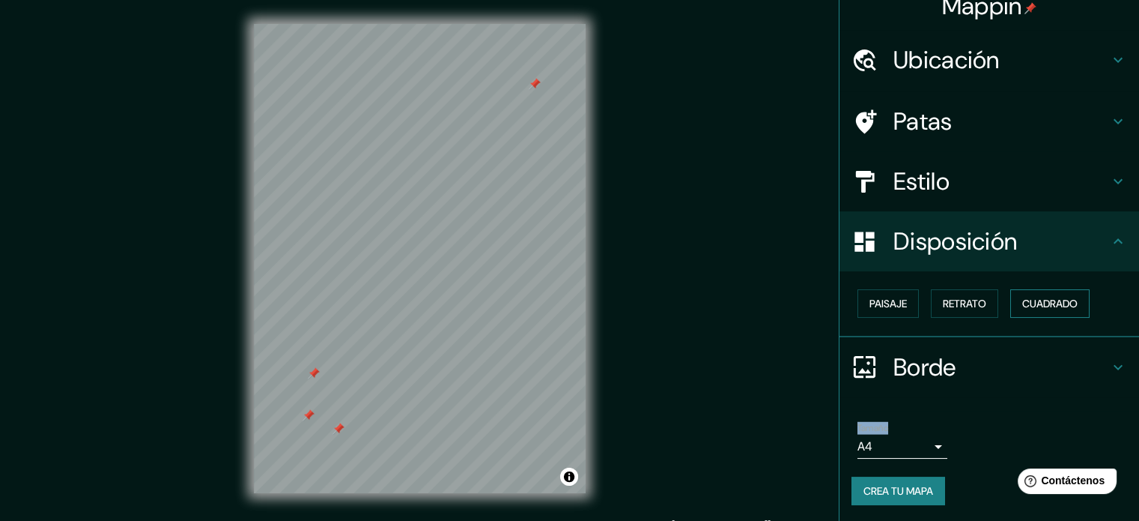
click at [1025, 301] on font "Cuadrado" at bounding box center [1049, 303] width 55 height 13
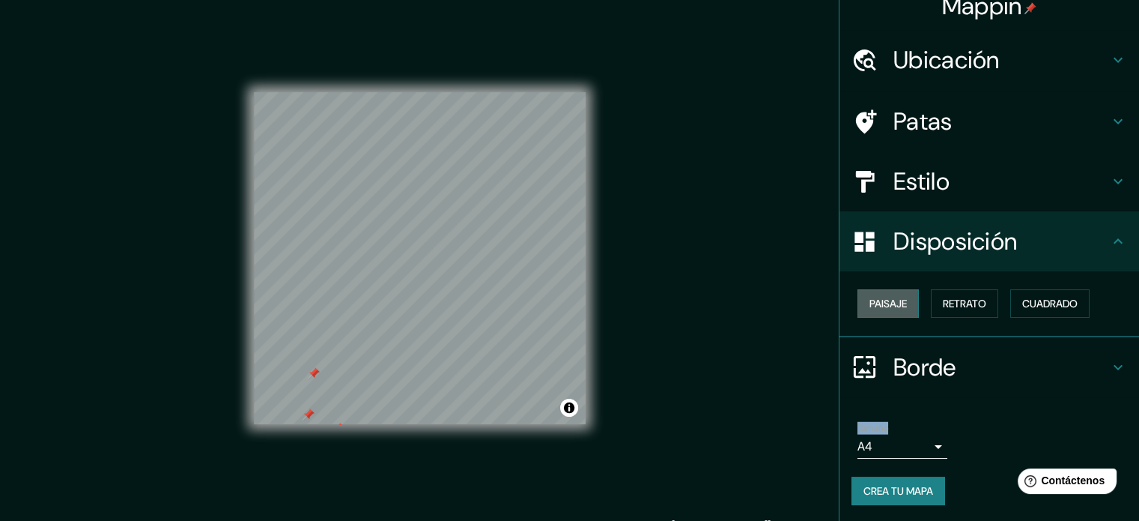
click at [870, 299] on font "Paisaje" at bounding box center [888, 303] width 37 height 13
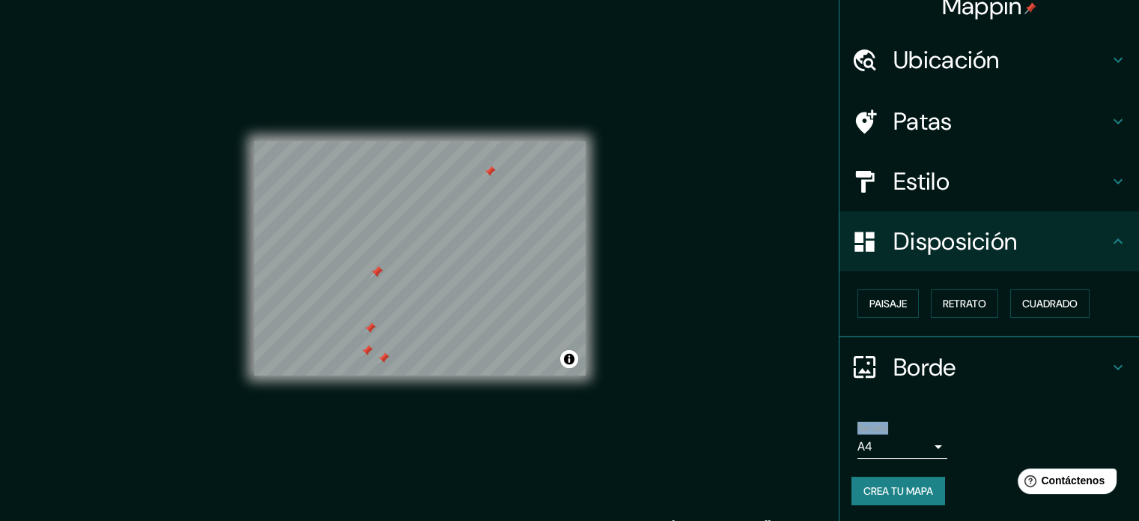
click at [375, 275] on div at bounding box center [377, 272] width 12 height 12
click at [375, 268] on div at bounding box center [377, 272] width 12 height 12
click at [931, 303] on button "Retrato" at bounding box center [964, 303] width 67 height 28
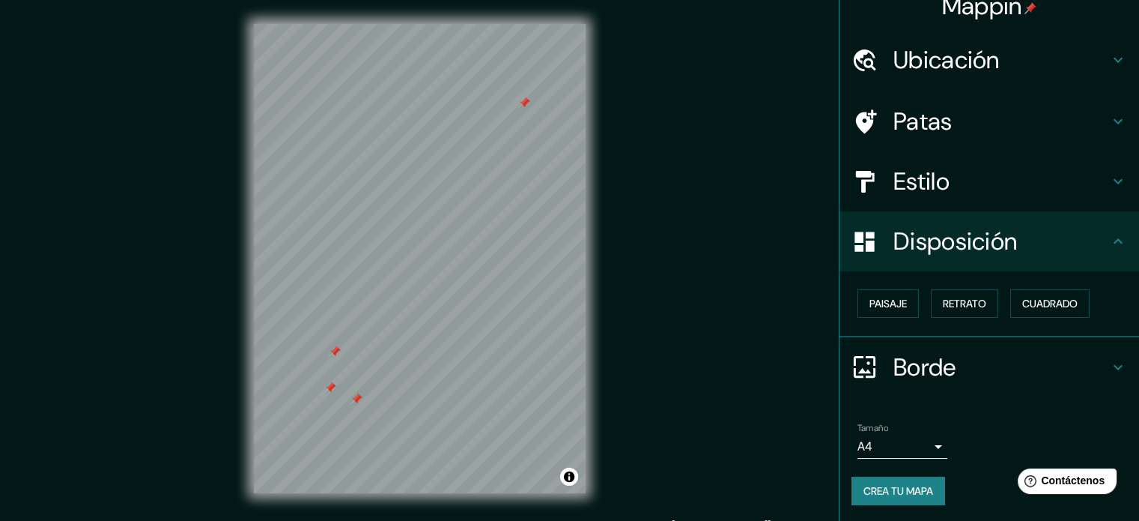
click at [626, 381] on div "Mappin Ubicación Huajuapan [PERSON_NAME][GEOGRAPHIC_DATA], [GEOGRAPHIC_DATA], […" at bounding box center [569, 270] width 1139 height 541
click at [905, 487] on font "Crea tu mapa" at bounding box center [899, 490] width 70 height 13
click at [872, 484] on font "Crea tu mapa" at bounding box center [899, 490] width 70 height 13
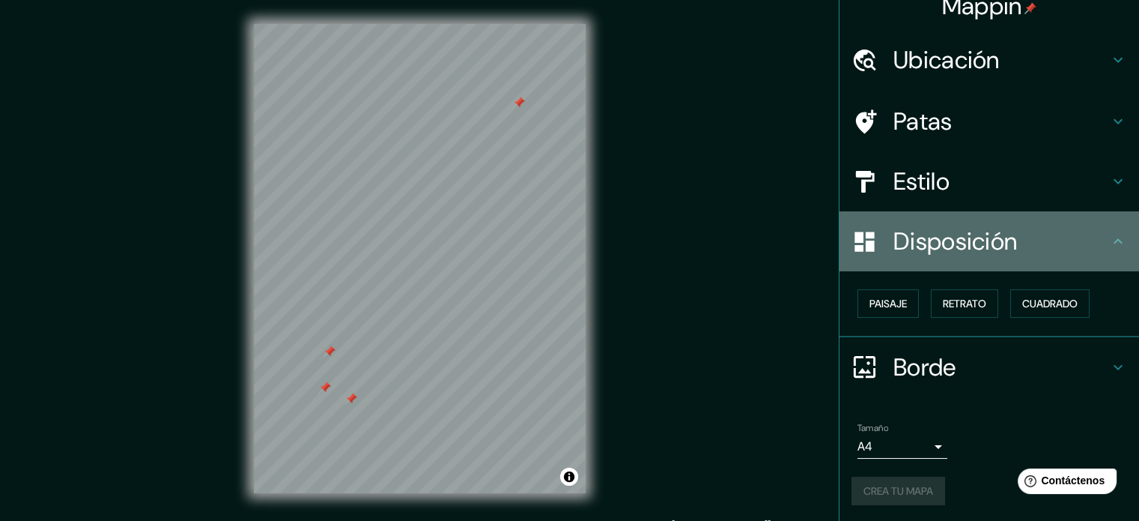
click at [1061, 233] on h4 "Disposición" at bounding box center [1002, 241] width 216 height 30
click at [1111, 239] on icon at bounding box center [1118, 241] width 18 height 18
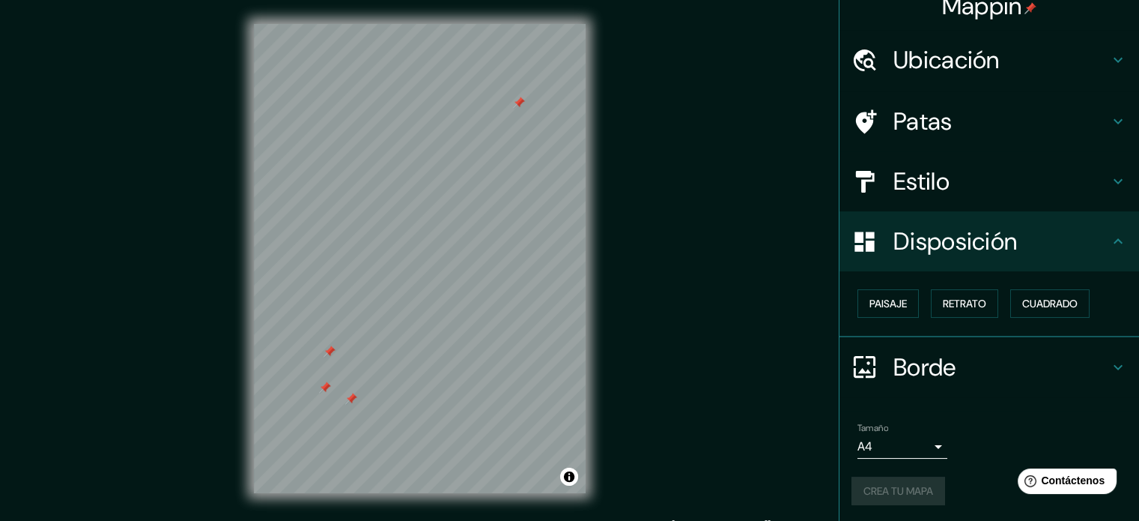
click at [975, 419] on div "Tamaño A4 single" at bounding box center [990, 440] width 276 height 48
click at [871, 485] on font "Crea tu mapa" at bounding box center [899, 490] width 70 height 13
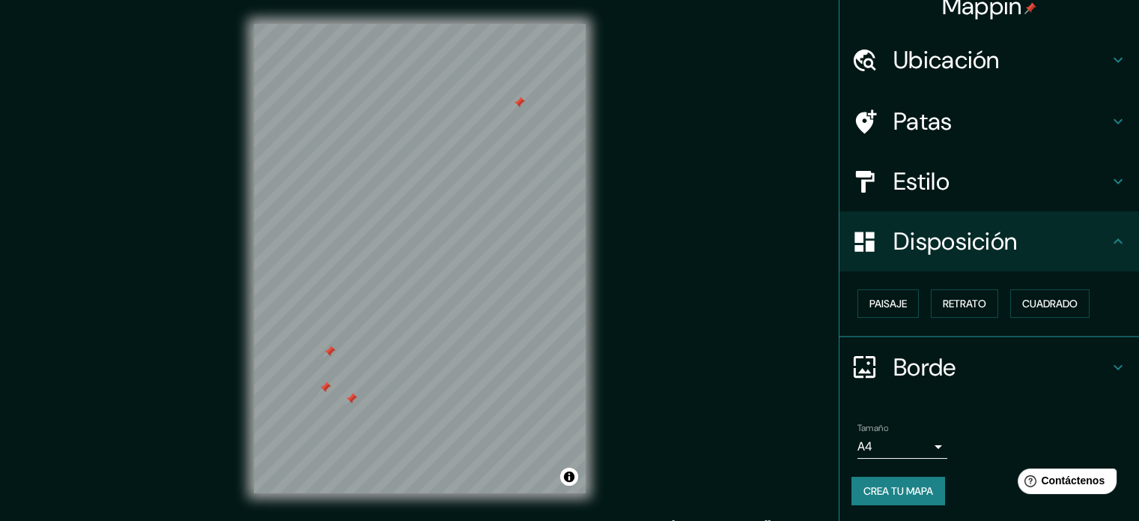
click at [863, 500] on button "Crea tu mapa" at bounding box center [899, 490] width 94 height 28
click at [574, 470] on button "Activar o desactivar atribución" at bounding box center [569, 476] width 18 height 18
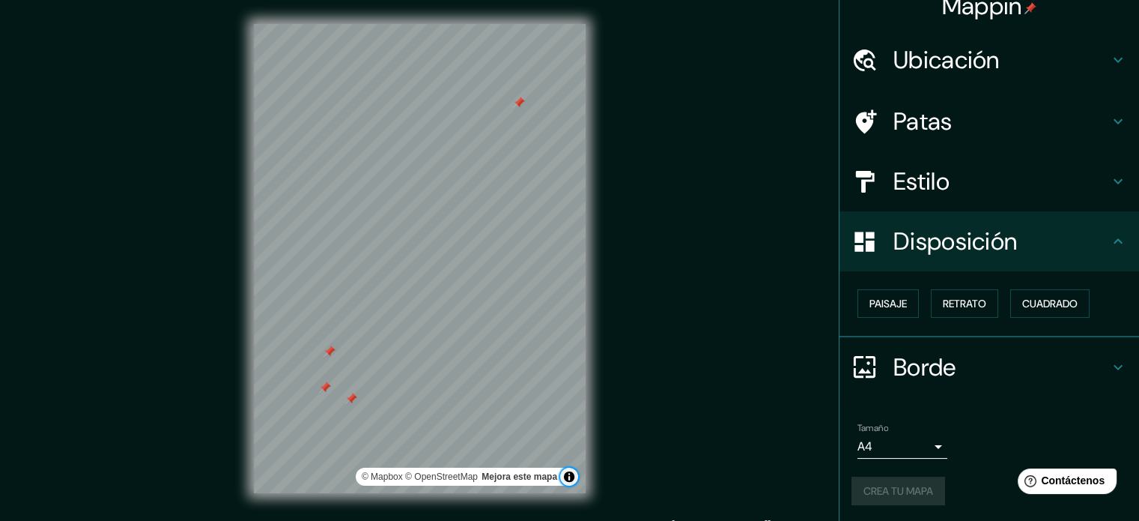
click at [574, 470] on button "Activar o desactivar atribución" at bounding box center [569, 476] width 18 height 18
click at [739, 483] on div "Mappin Ubicación Huajuapan [PERSON_NAME][GEOGRAPHIC_DATA], [GEOGRAPHIC_DATA], […" at bounding box center [569, 270] width 1139 height 541
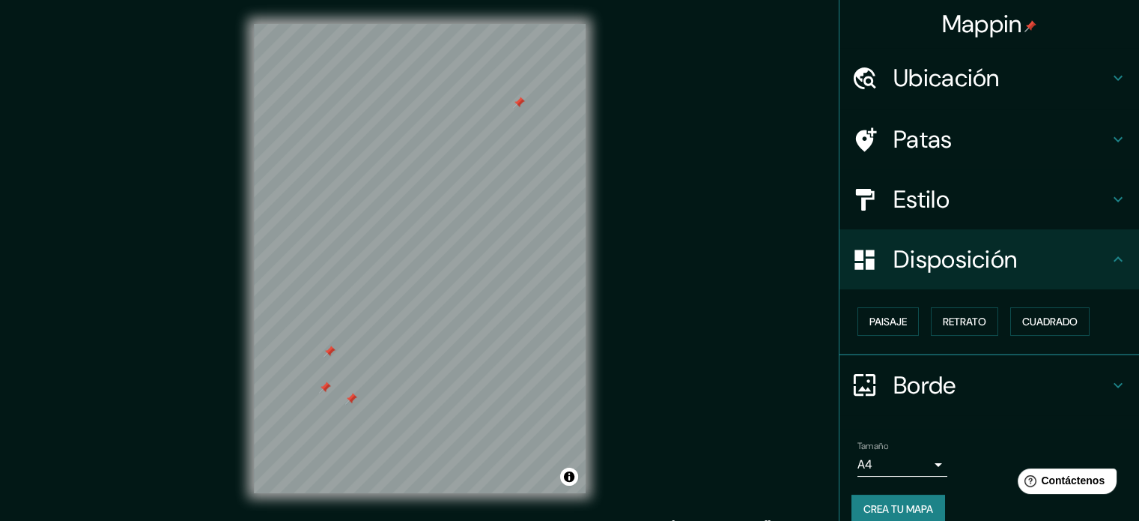
click at [894, 140] on font "Patas" at bounding box center [923, 139] width 59 height 31
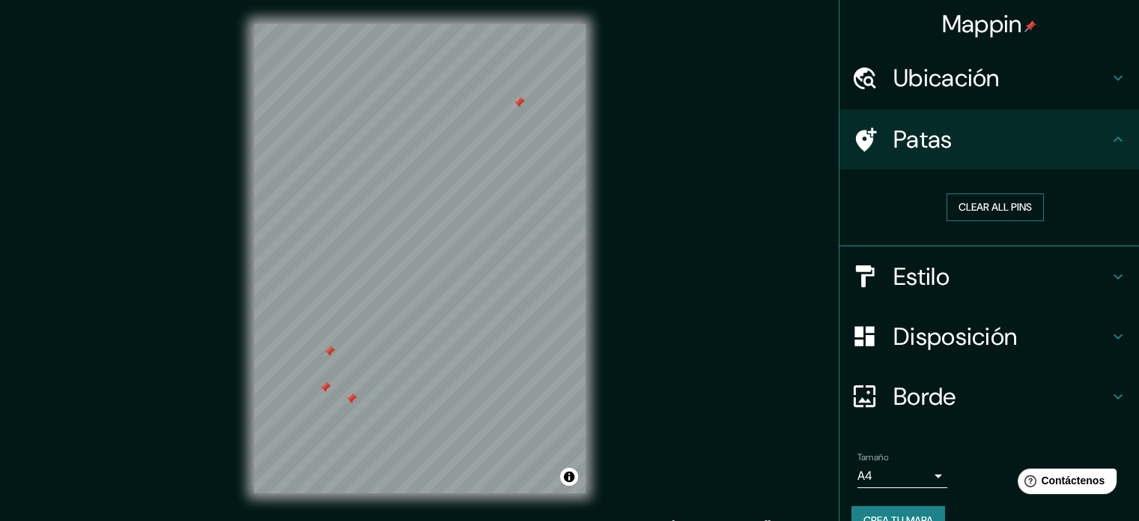
click at [948, 213] on button "Clear all pins" at bounding box center [995, 207] width 97 height 28
click at [888, 506] on button "Crea tu mapa" at bounding box center [899, 520] width 94 height 28
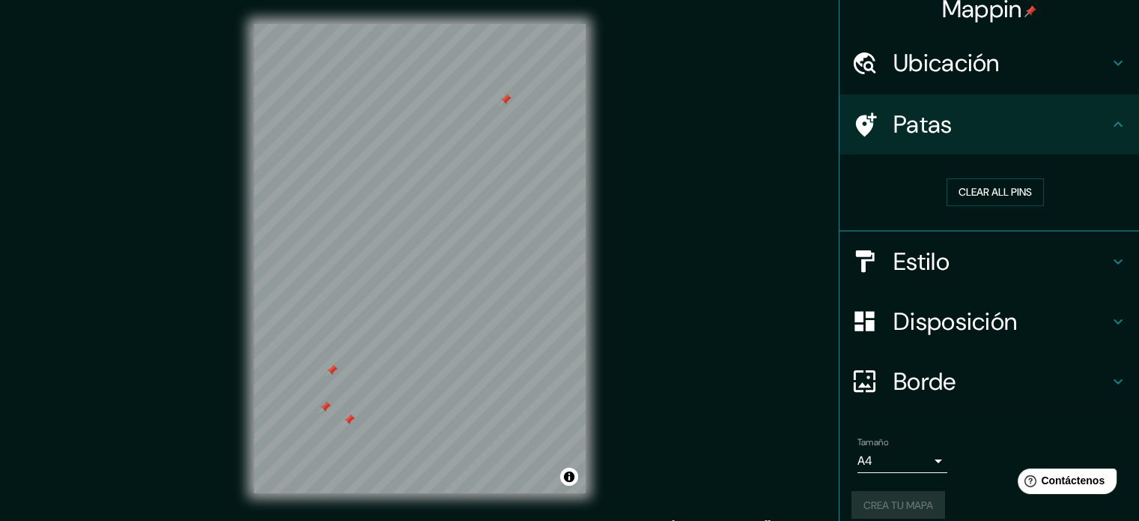
scroll to position [29, 0]
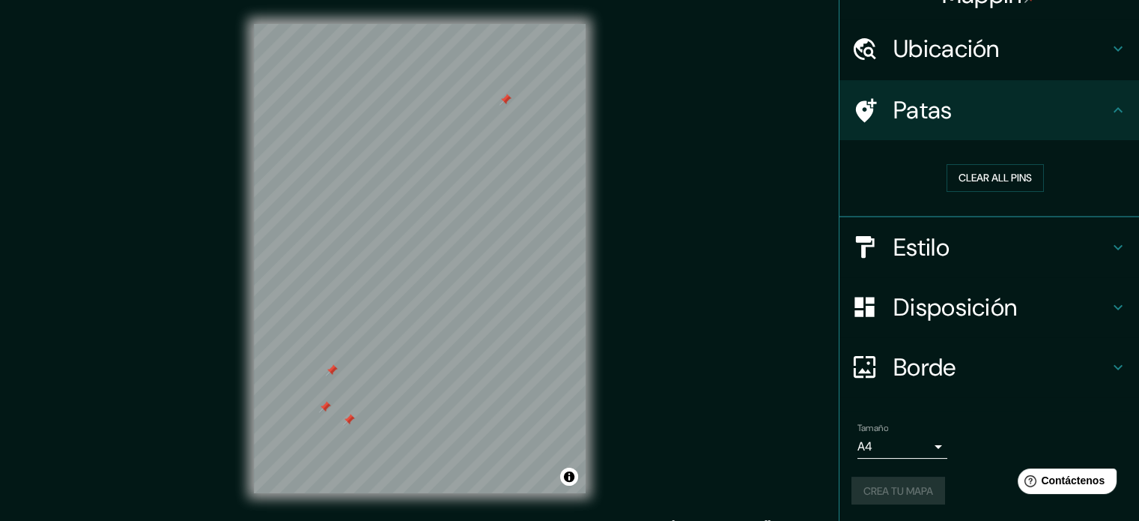
click at [904, 246] on font "Estilo" at bounding box center [922, 246] width 56 height 31
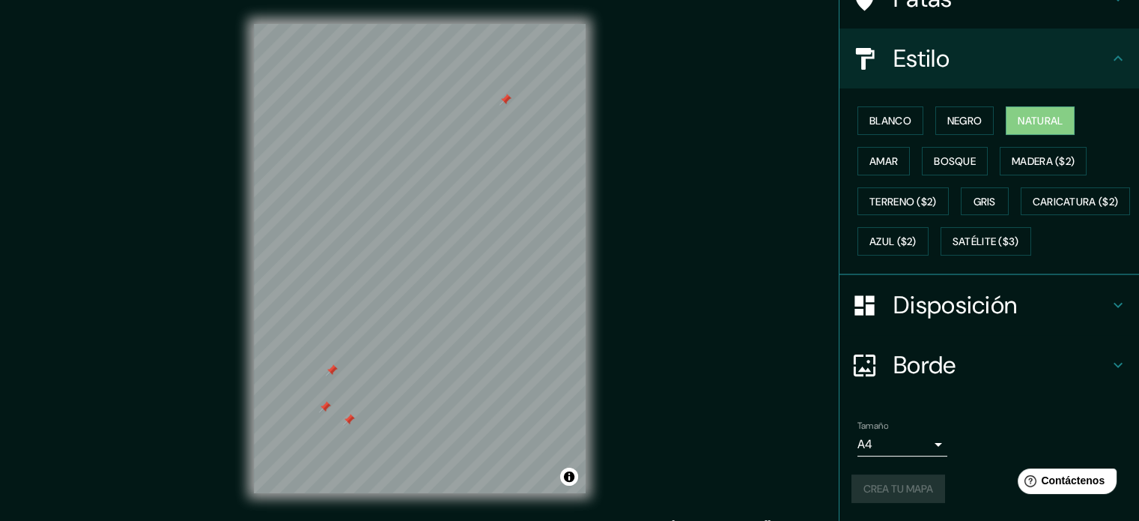
scroll to position [177, 0]
click at [1018, 111] on font "Natural" at bounding box center [1040, 120] width 45 height 19
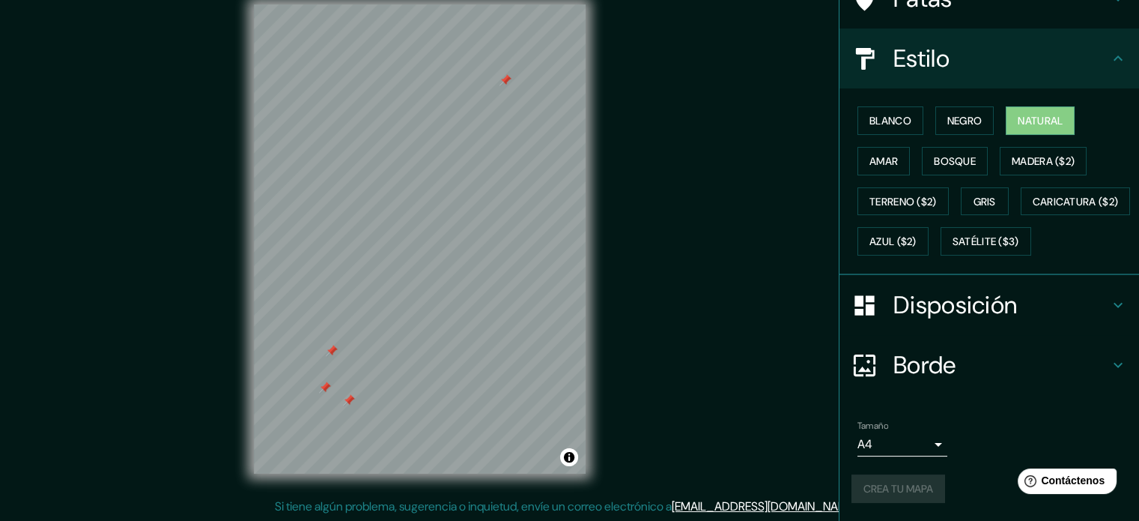
scroll to position [0, 0]
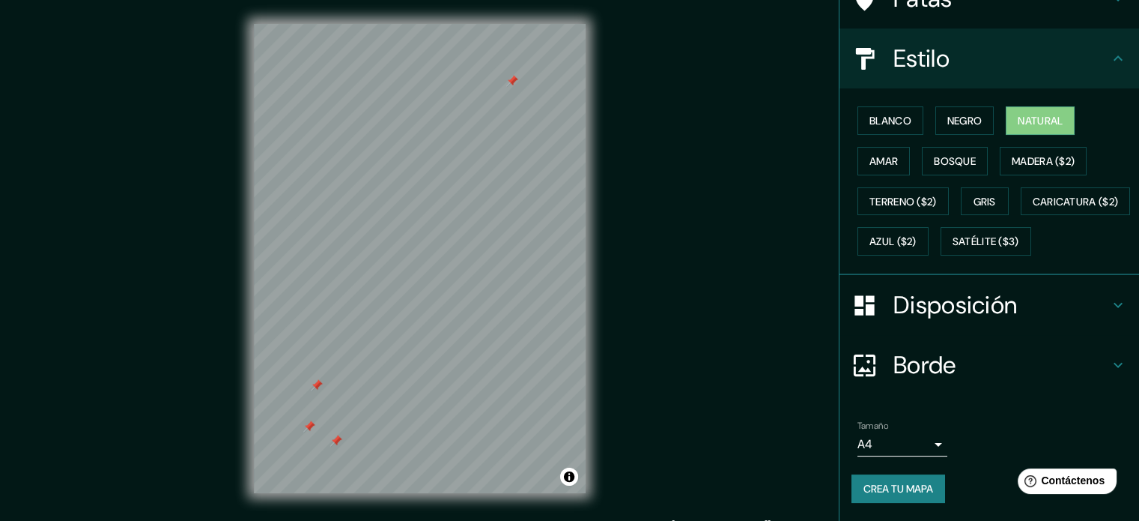
click at [901, 482] on font "Crea tu mapa" at bounding box center [899, 488] width 70 height 13
click at [897, 487] on font "Crea tu mapa" at bounding box center [899, 488] width 70 height 13
click at [870, 195] on font "Terreno ($2)" at bounding box center [903, 201] width 67 height 13
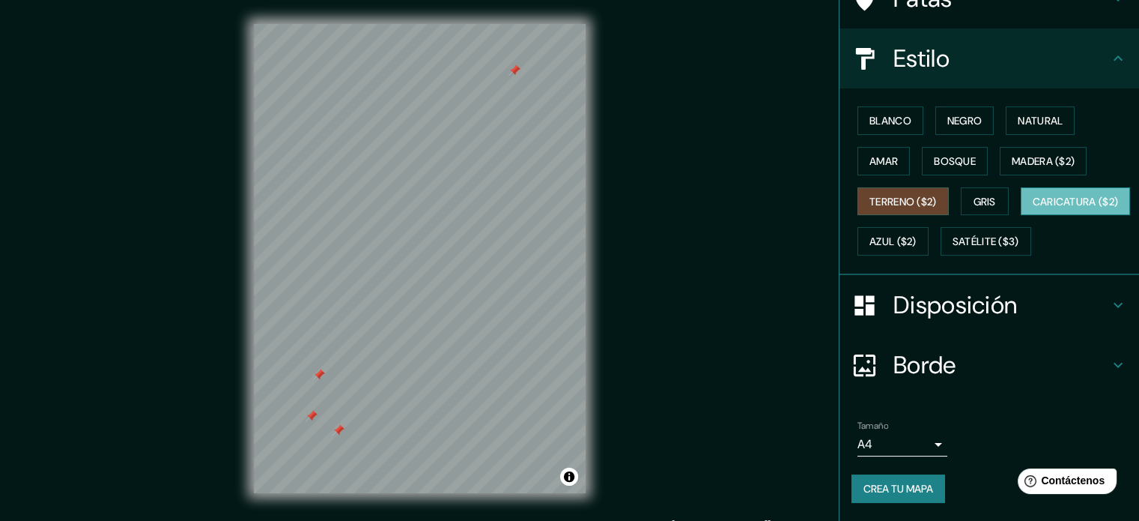
click at [1021, 215] on button "Caricatura ($2)" at bounding box center [1076, 201] width 110 height 28
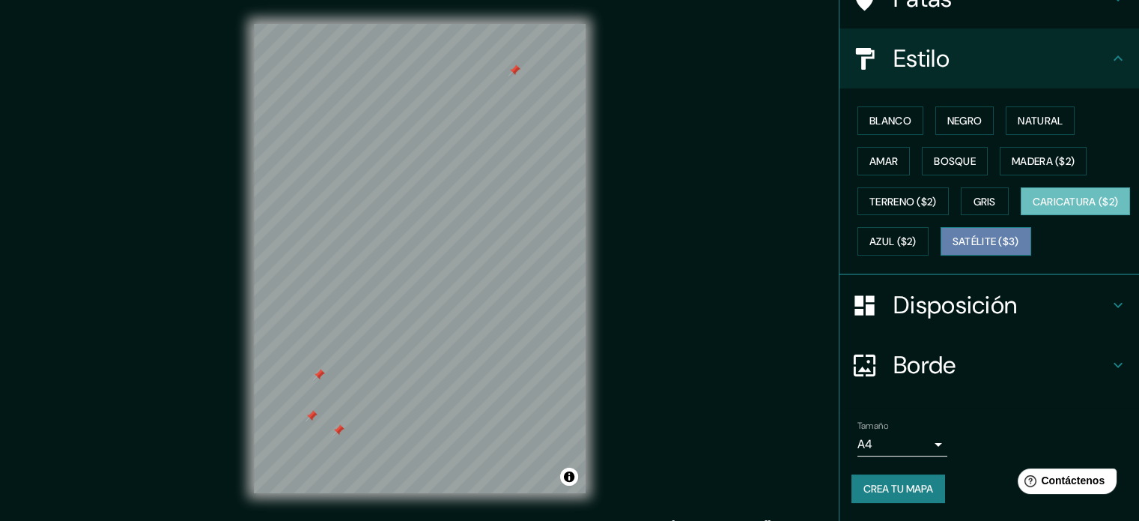
click at [953, 249] on font "Satélite ($3)" at bounding box center [986, 241] width 67 height 13
click at [1033, 211] on font "Caricatura ($2)" at bounding box center [1076, 201] width 86 height 19
